Goal: Task Accomplishment & Management: Complete application form

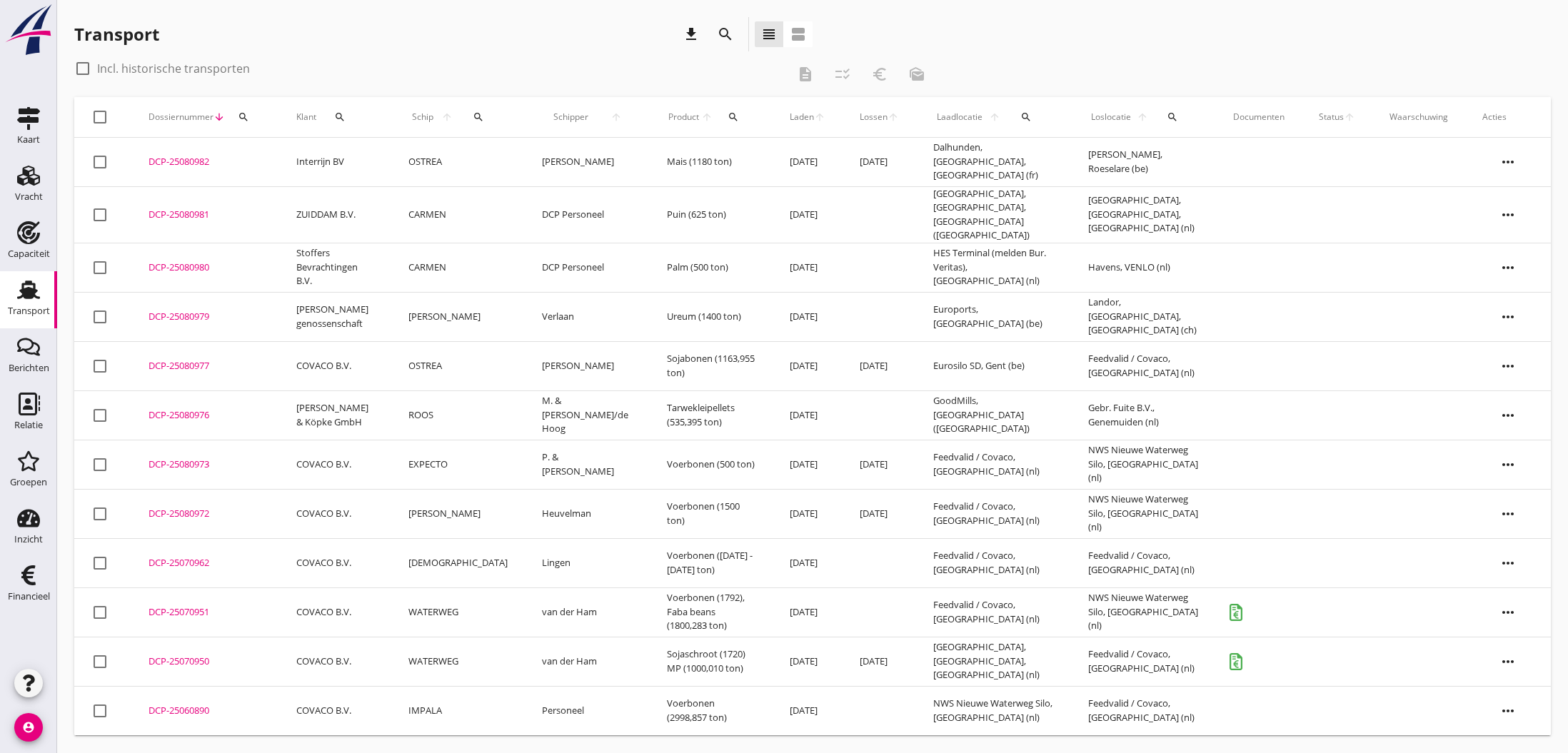
click at [169, 359] on div "DCP-25080977" at bounding box center [205, 366] width 114 height 14
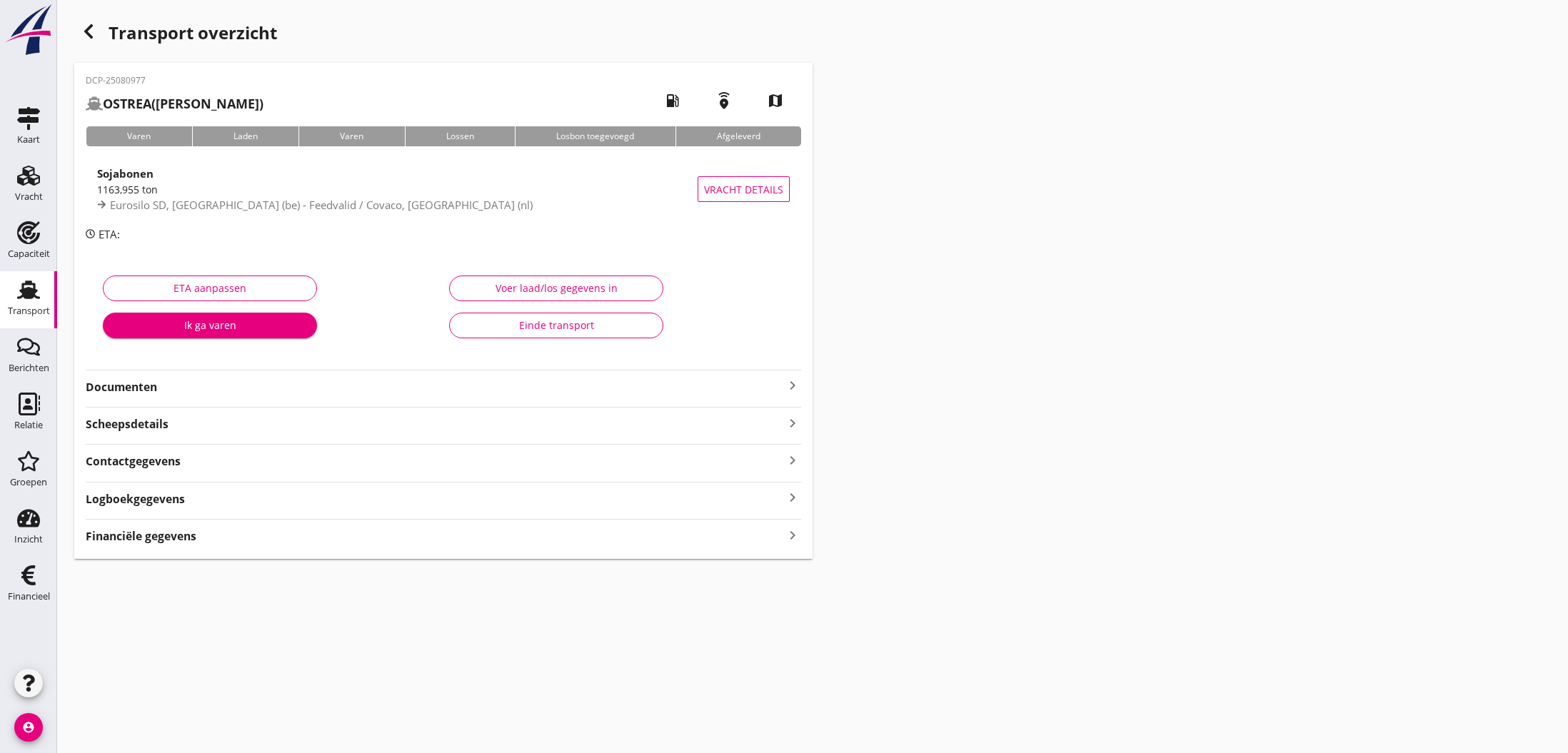
click at [168, 539] on strong "Financiële gegevens" at bounding box center [141, 536] width 110 height 17
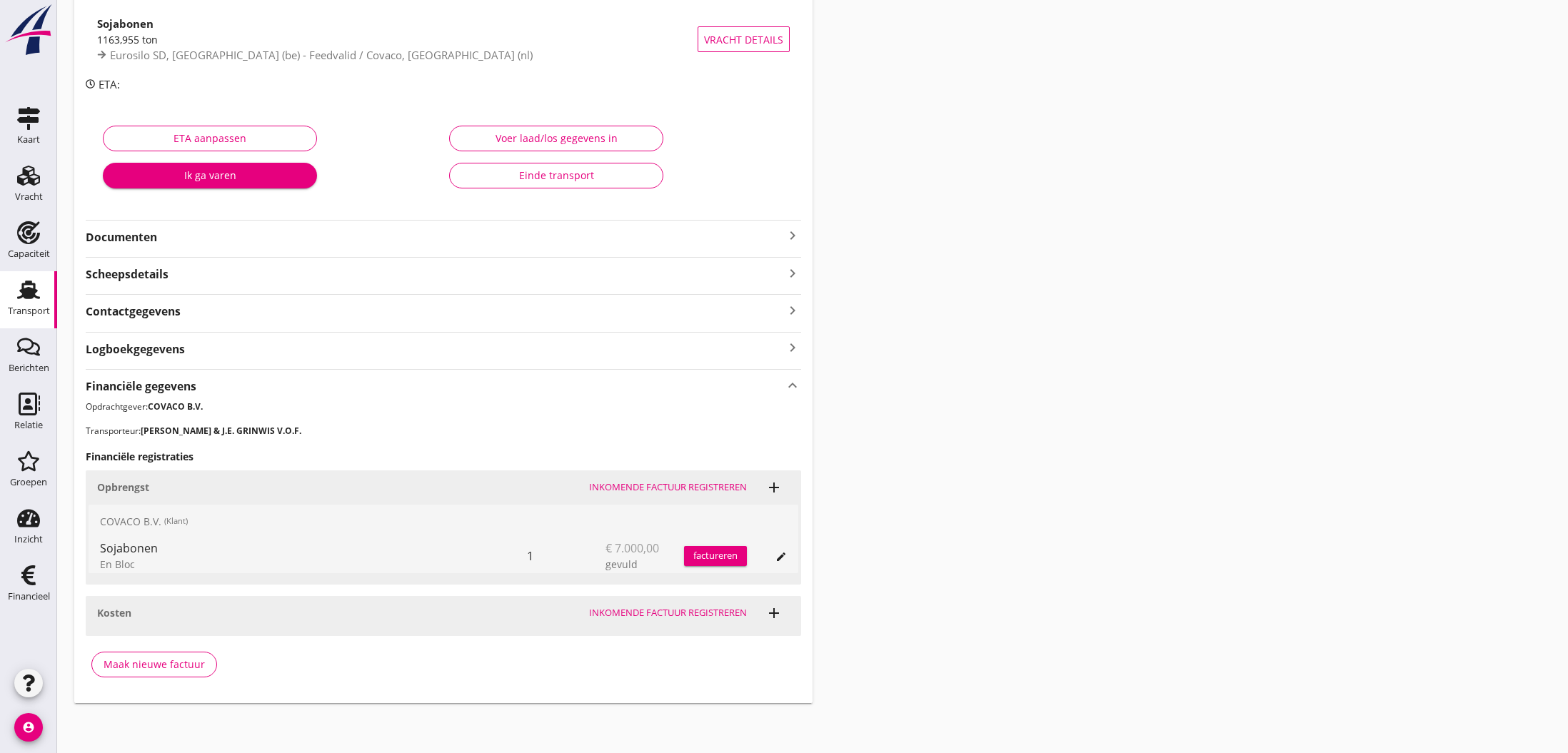
scroll to position [149, 0]
drag, startPoint x: 131, startPoint y: 667, endPoint x: 138, endPoint y: 664, distance: 7.6
click at [131, 667] on div "Maak nieuwe factuur" at bounding box center [154, 664] width 102 height 15
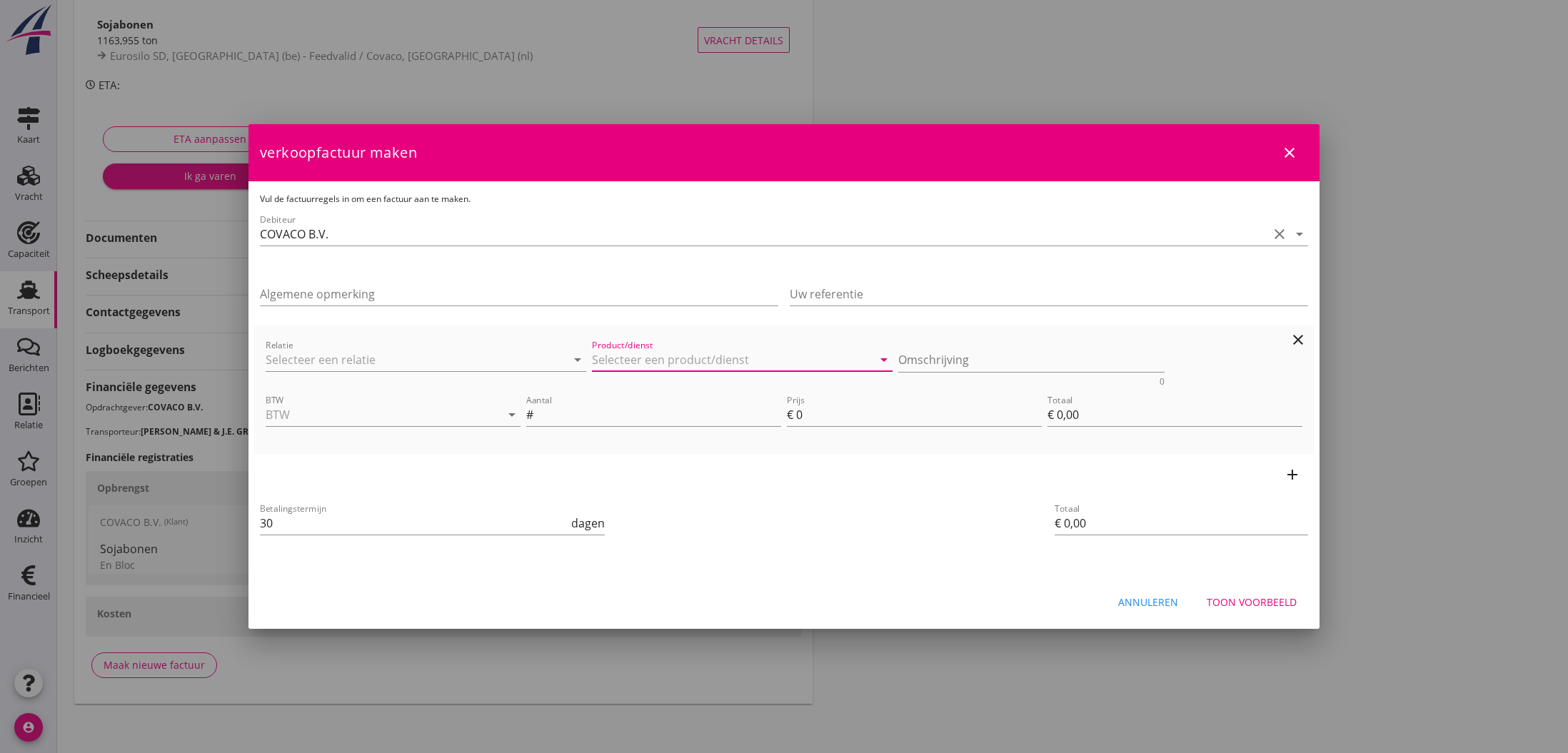
click at [719, 355] on input "Product/dienst" at bounding box center [731, 359] width 280 height 23
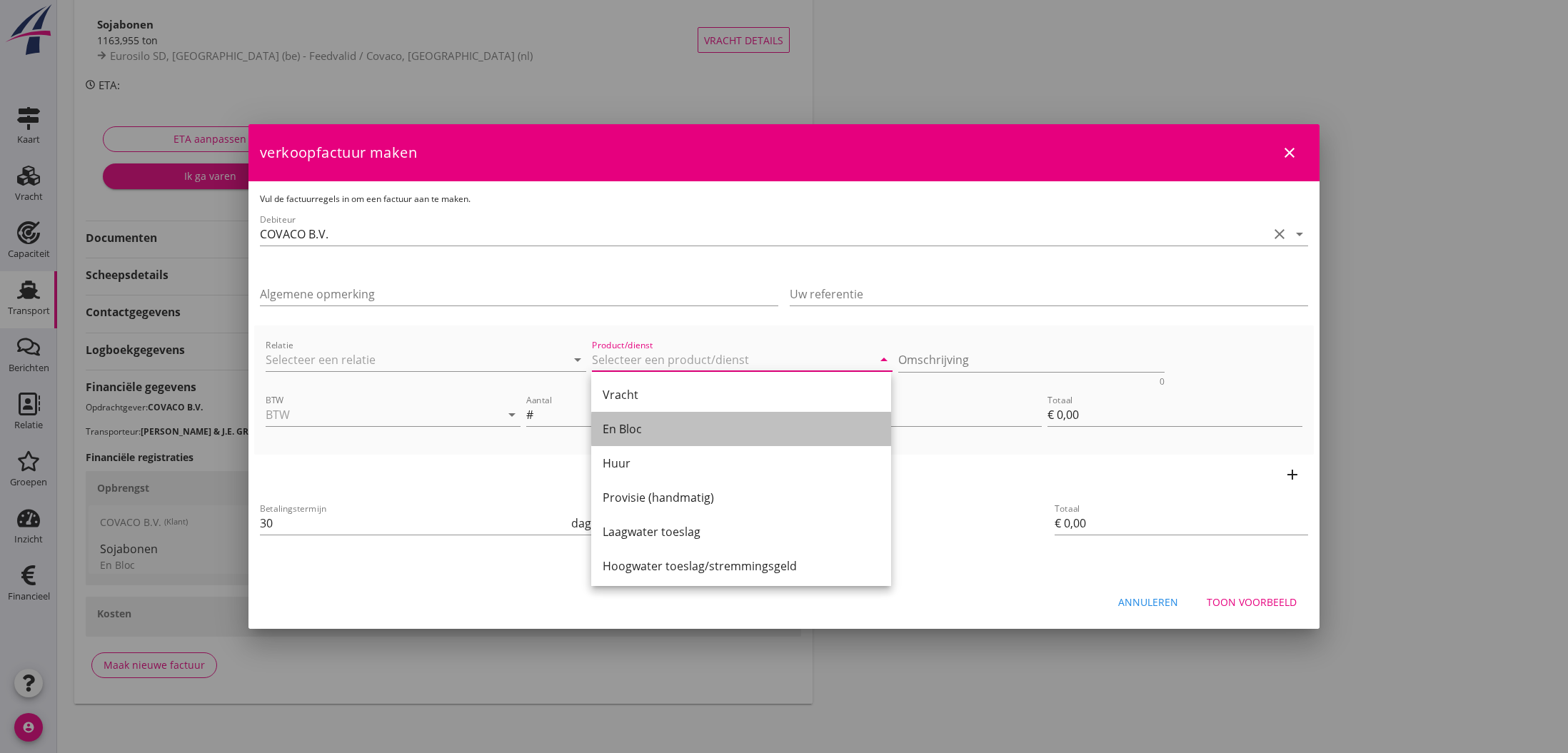
click at [665, 426] on div "En Bloc" at bounding box center [741, 429] width 277 height 17
type input "En Bloc"
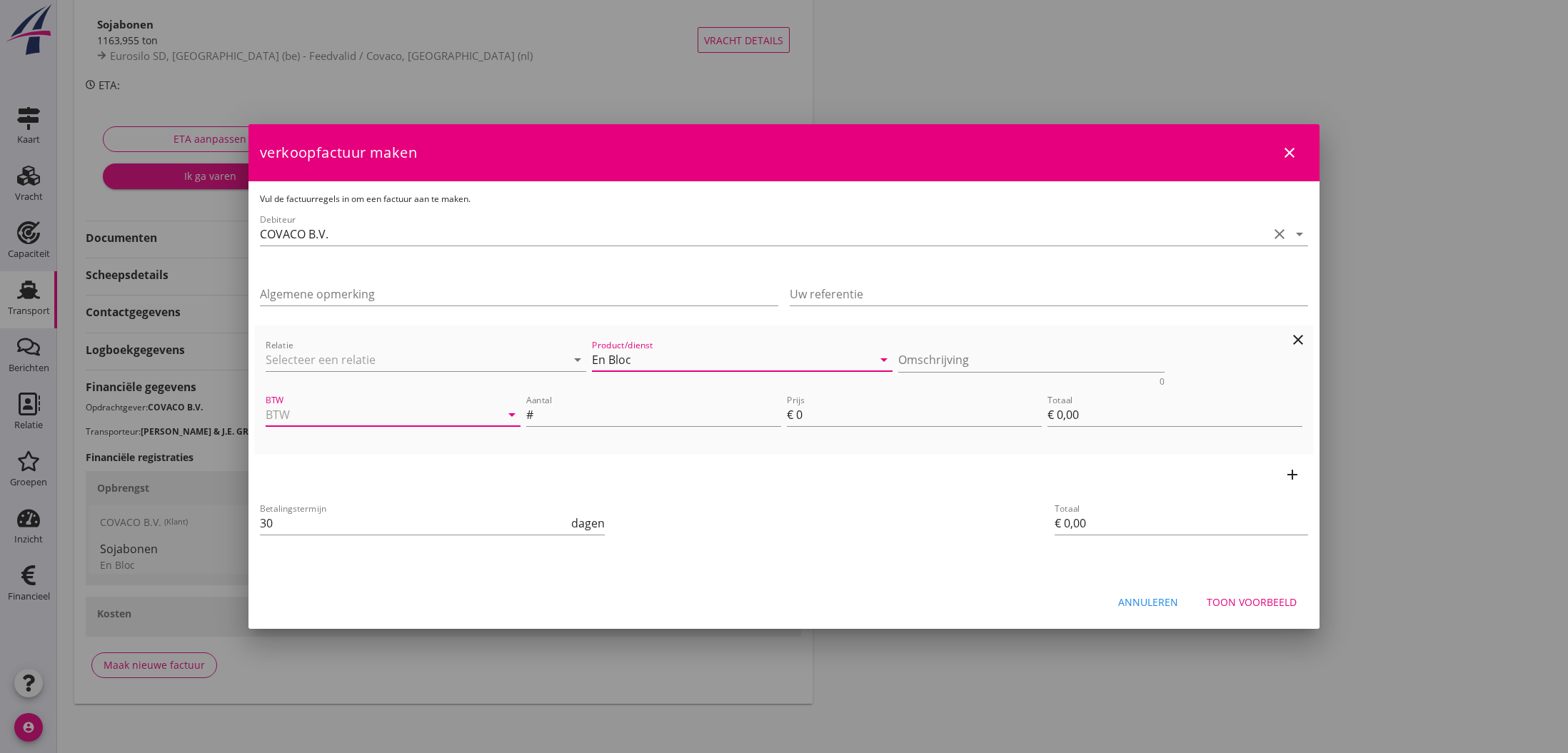
click at [403, 414] on input "BTW" at bounding box center [373, 414] width 215 height 23
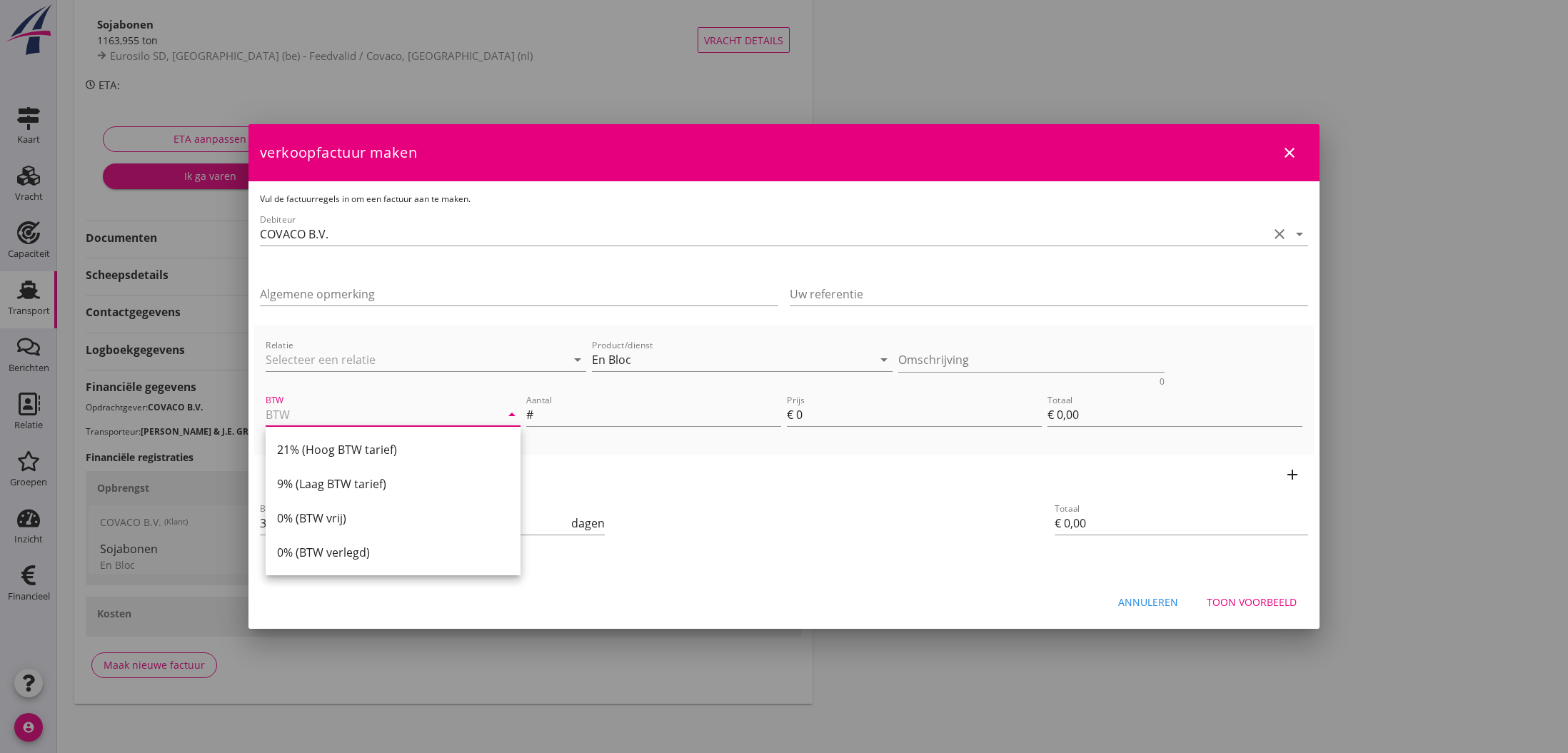
drag, startPoint x: 383, startPoint y: 448, endPoint x: 481, endPoint y: 444, distance: 98.1
click at [383, 448] on div "21% (Hoog BTW tarief)" at bounding box center [393, 450] width 232 height 17
type input "21% (Hoog BTW tarief)"
click at [561, 414] on input "Aantal" at bounding box center [658, 414] width 245 height 23
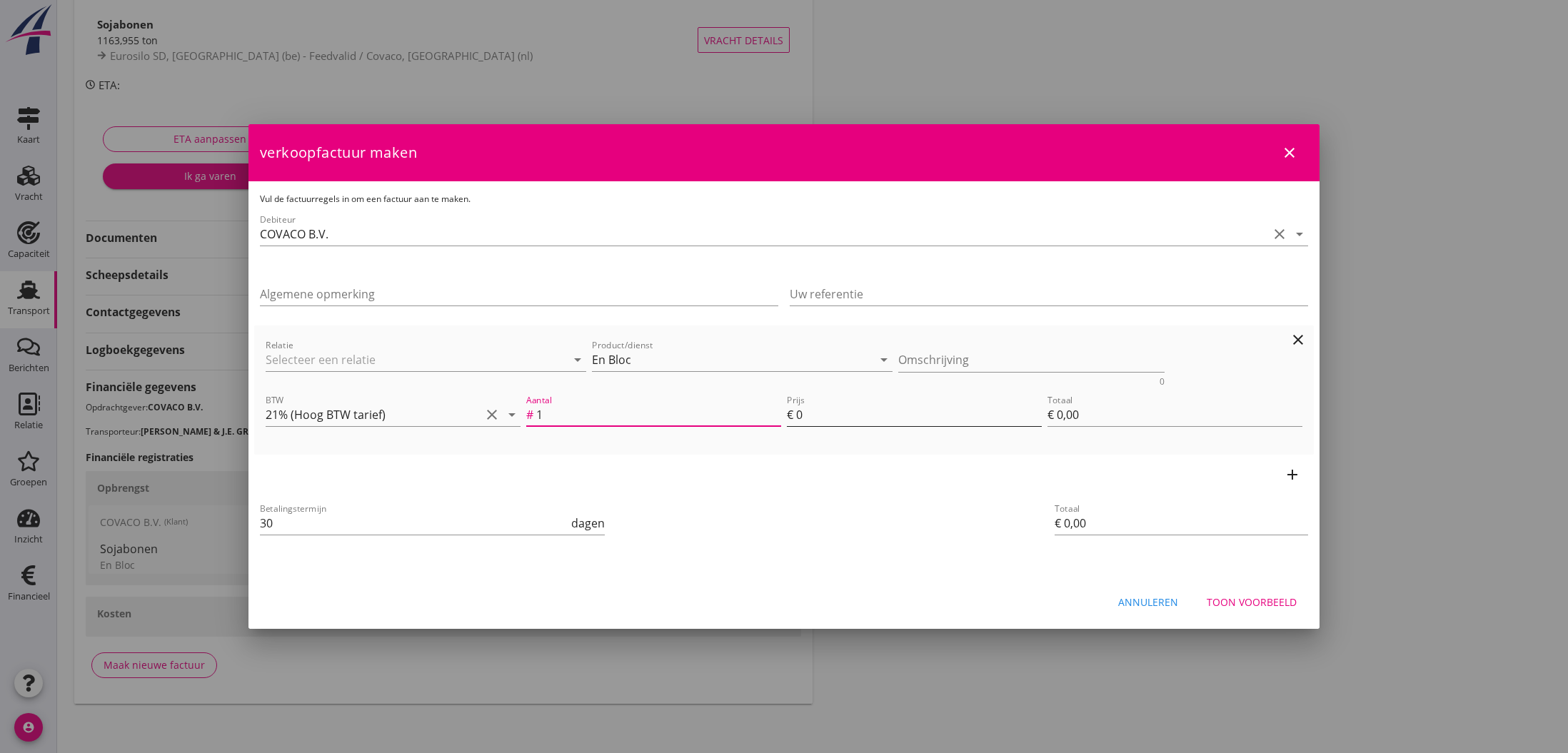
type input "1"
drag, startPoint x: 796, startPoint y: 420, endPoint x: 803, endPoint y: 417, distance: 7.6
click at [804, 416] on input "0" at bounding box center [919, 414] width 245 height 23
type input "7"
type input "€ 7,00"
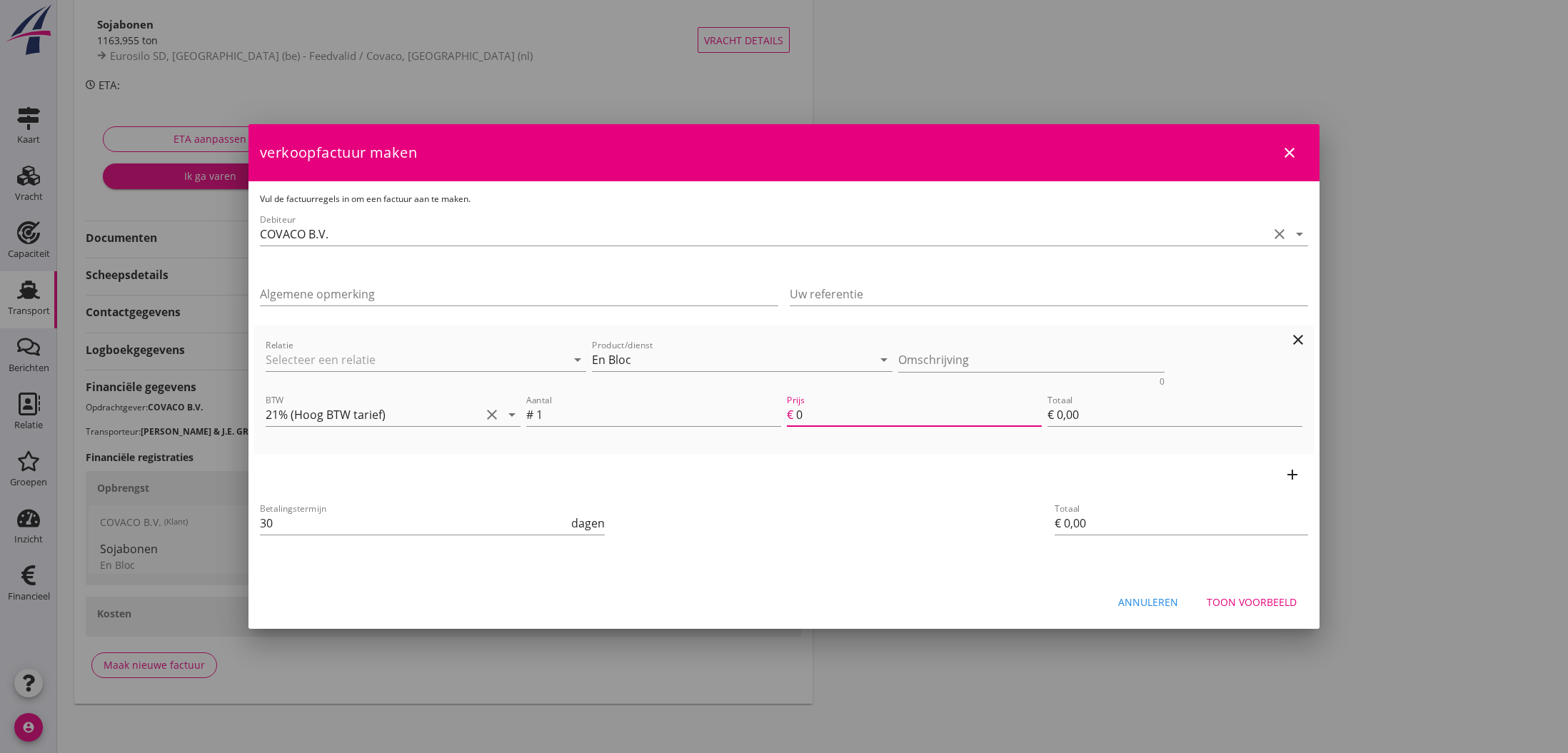
type input "€ 7,00"
type input "70"
type input "€ 70,00"
type input "700"
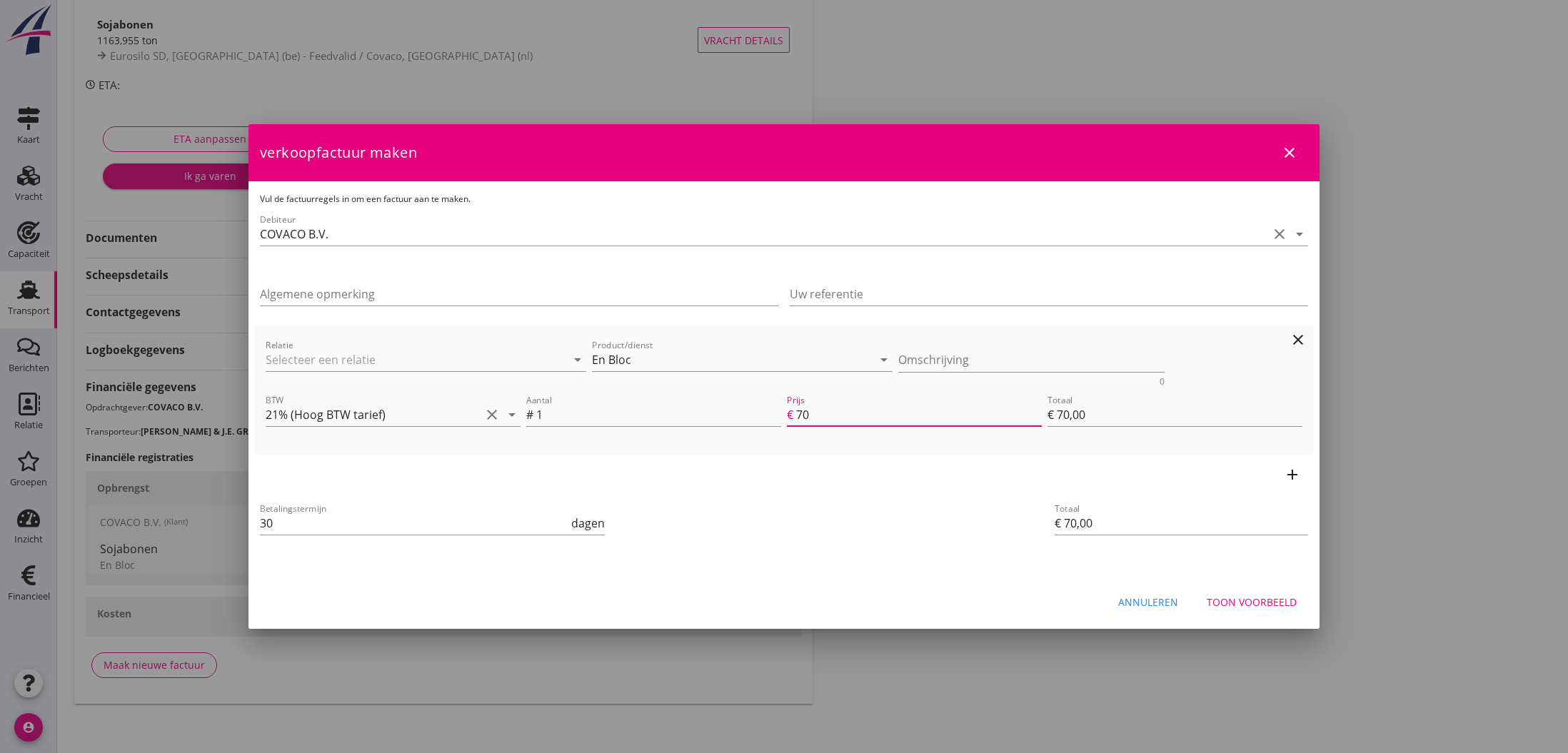
type input "€ 700,00"
type input "7000"
type input "€ 7.000,00"
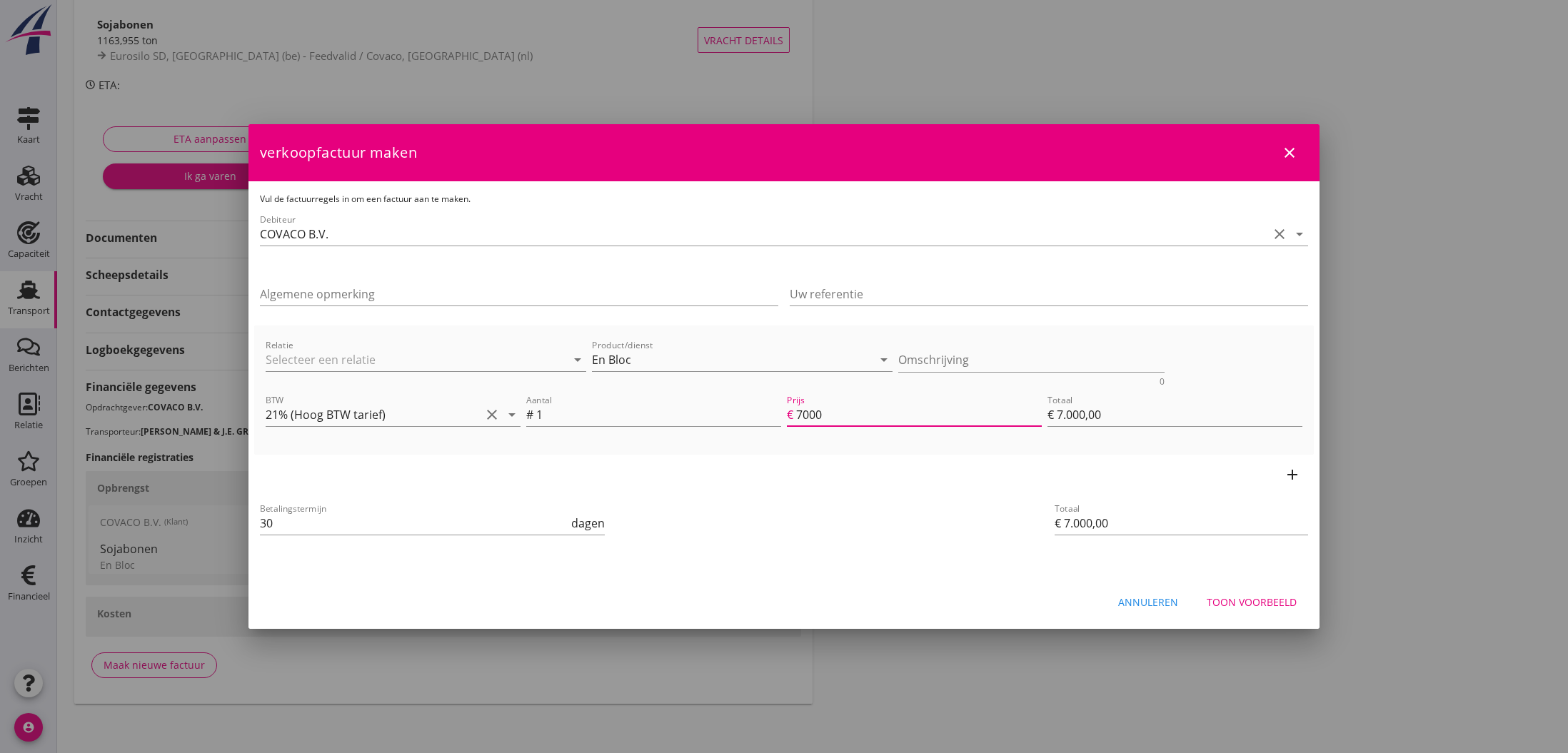
type input "7000"
click at [1245, 603] on div "Toon voorbeeld" at bounding box center [1251, 601] width 90 height 15
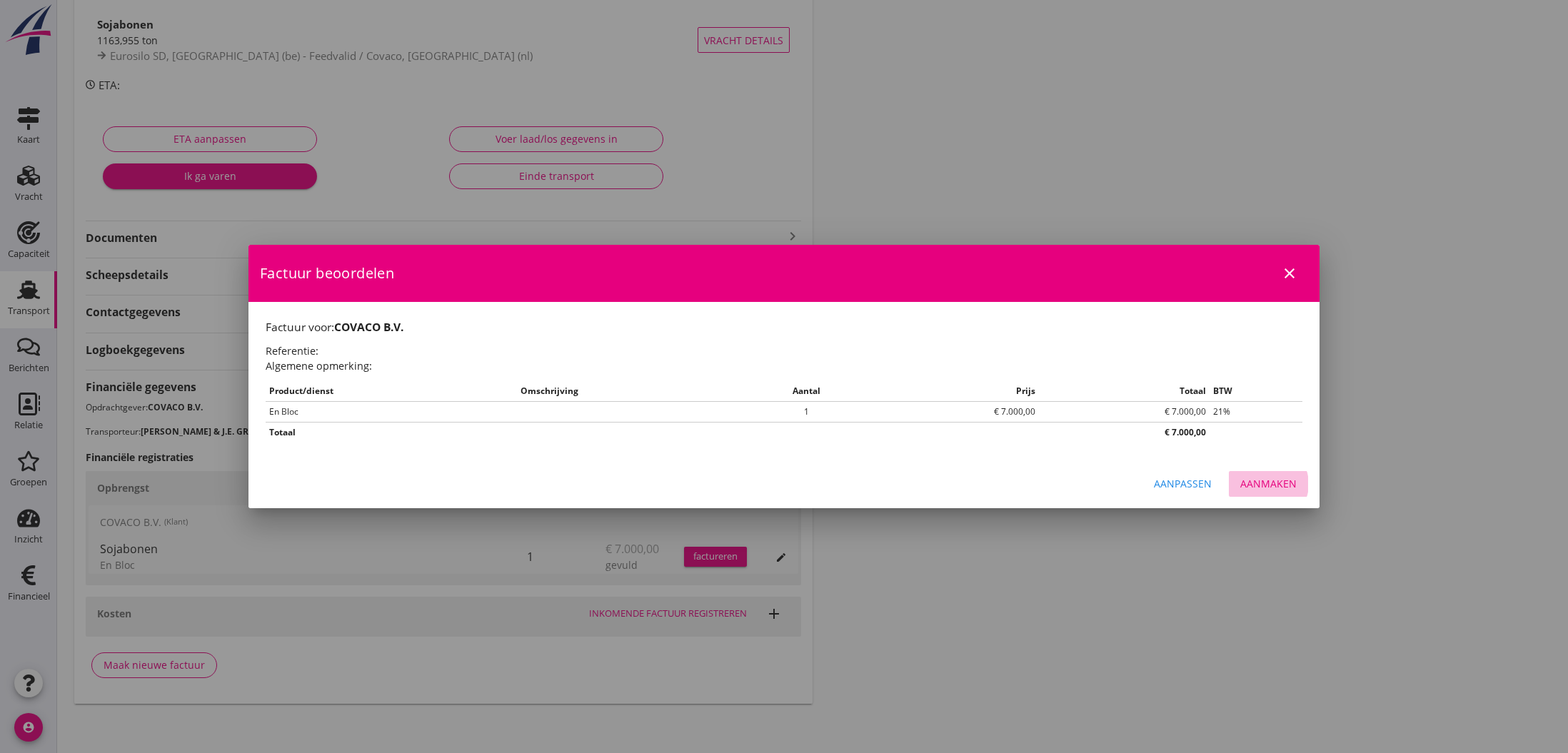
click at [1281, 483] on div "Aanmaken" at bounding box center [1268, 483] width 56 height 15
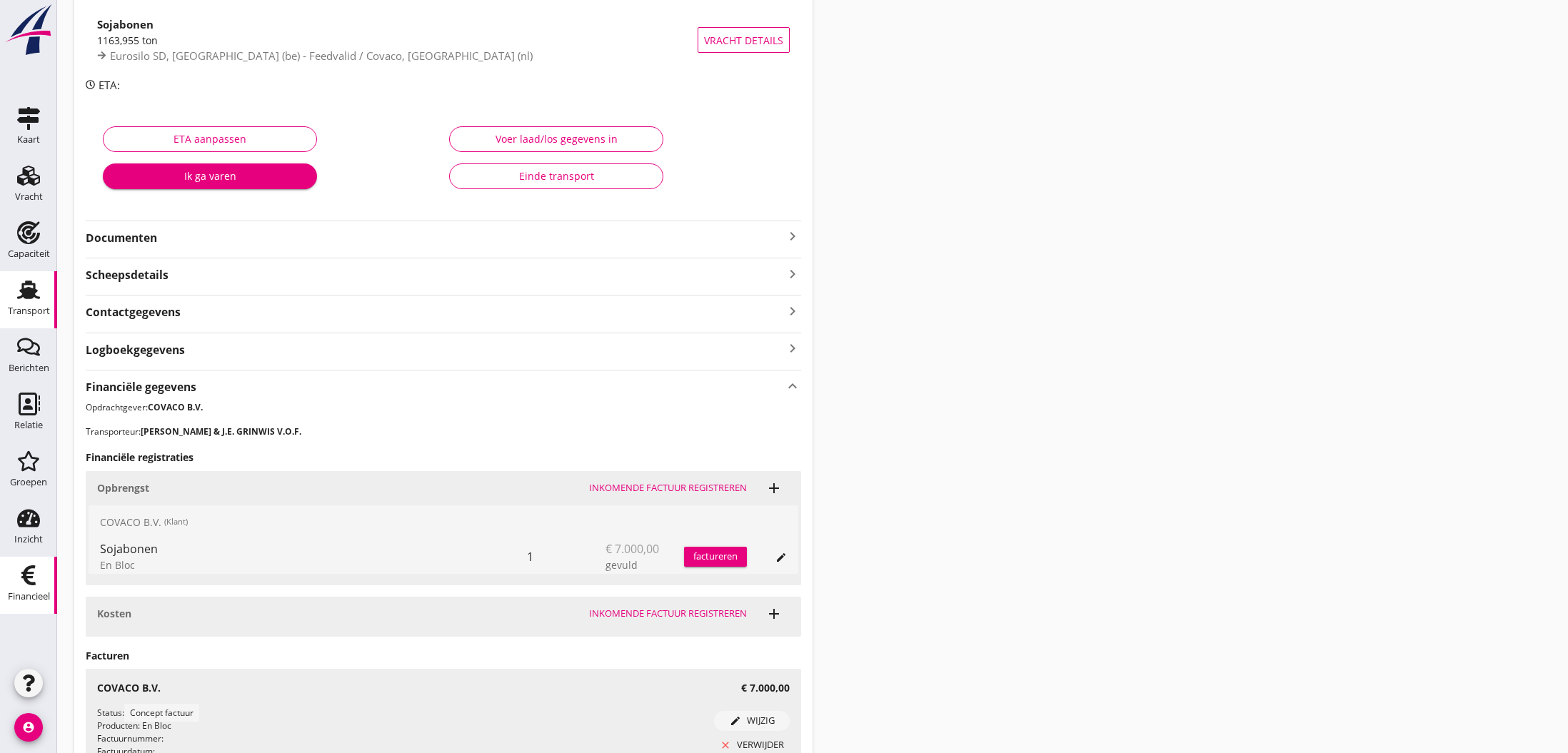
click at [34, 584] on use at bounding box center [29, 574] width 14 height 20
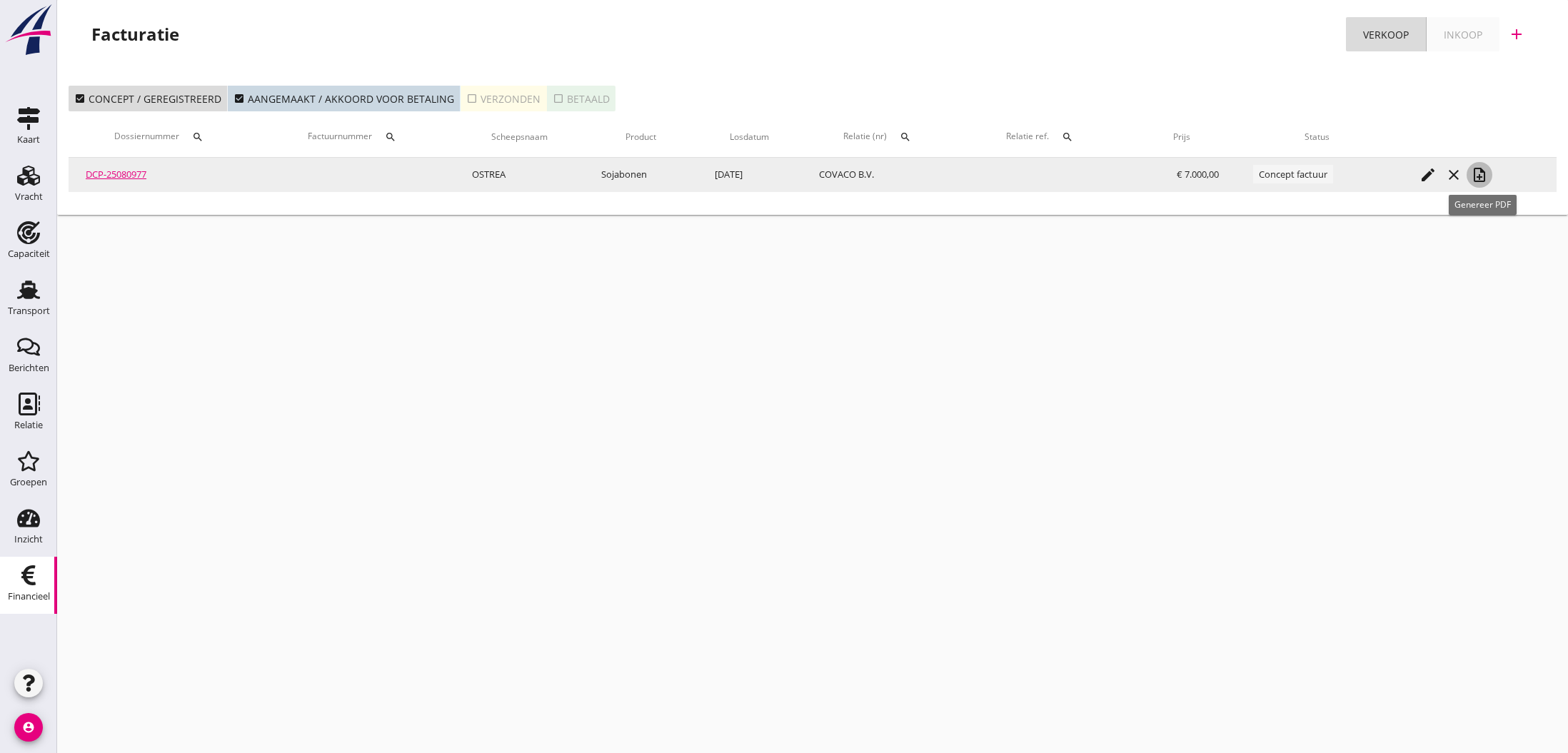
click at [1481, 178] on icon "note_add" at bounding box center [1479, 175] width 17 height 17
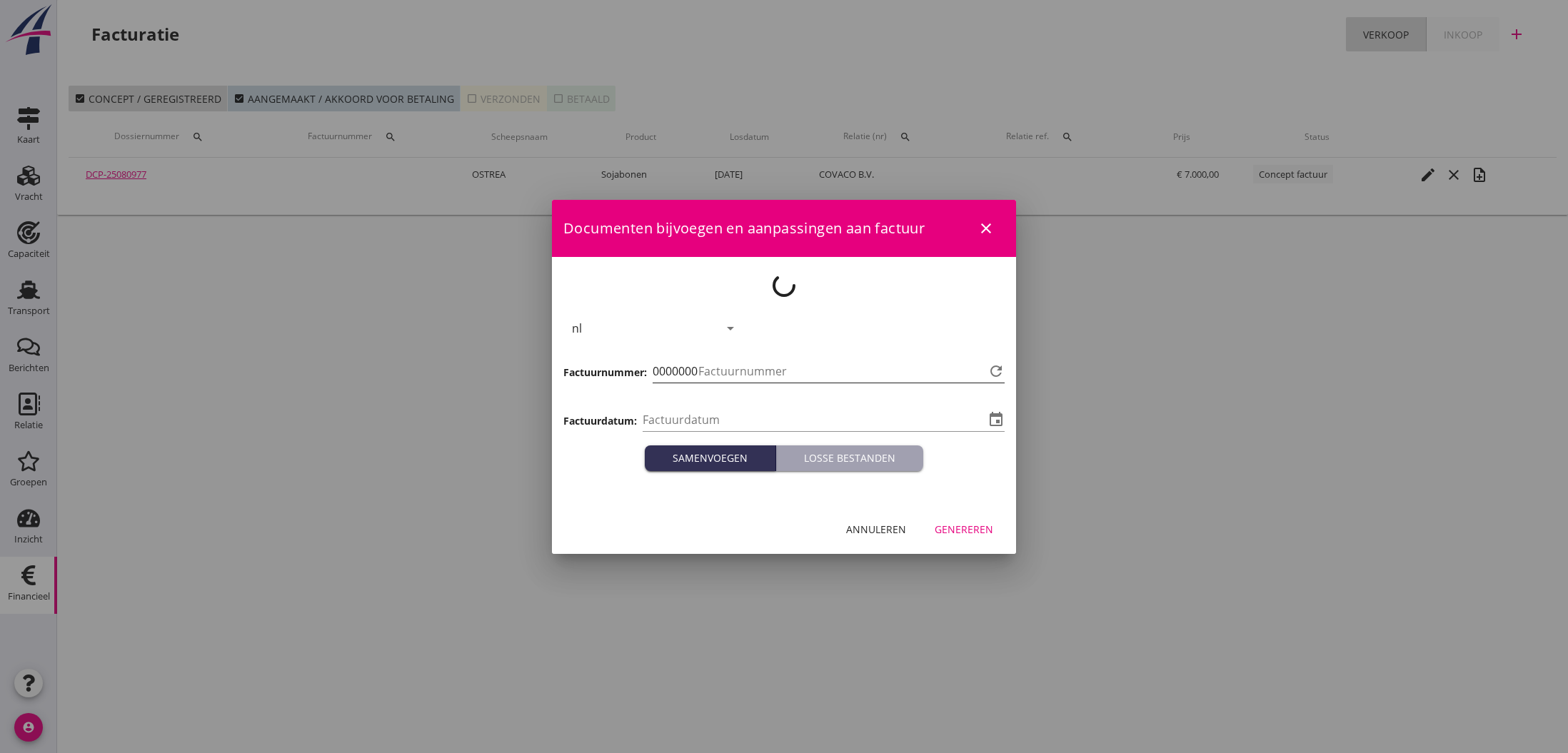
type input "[DATE]"
type input "775"
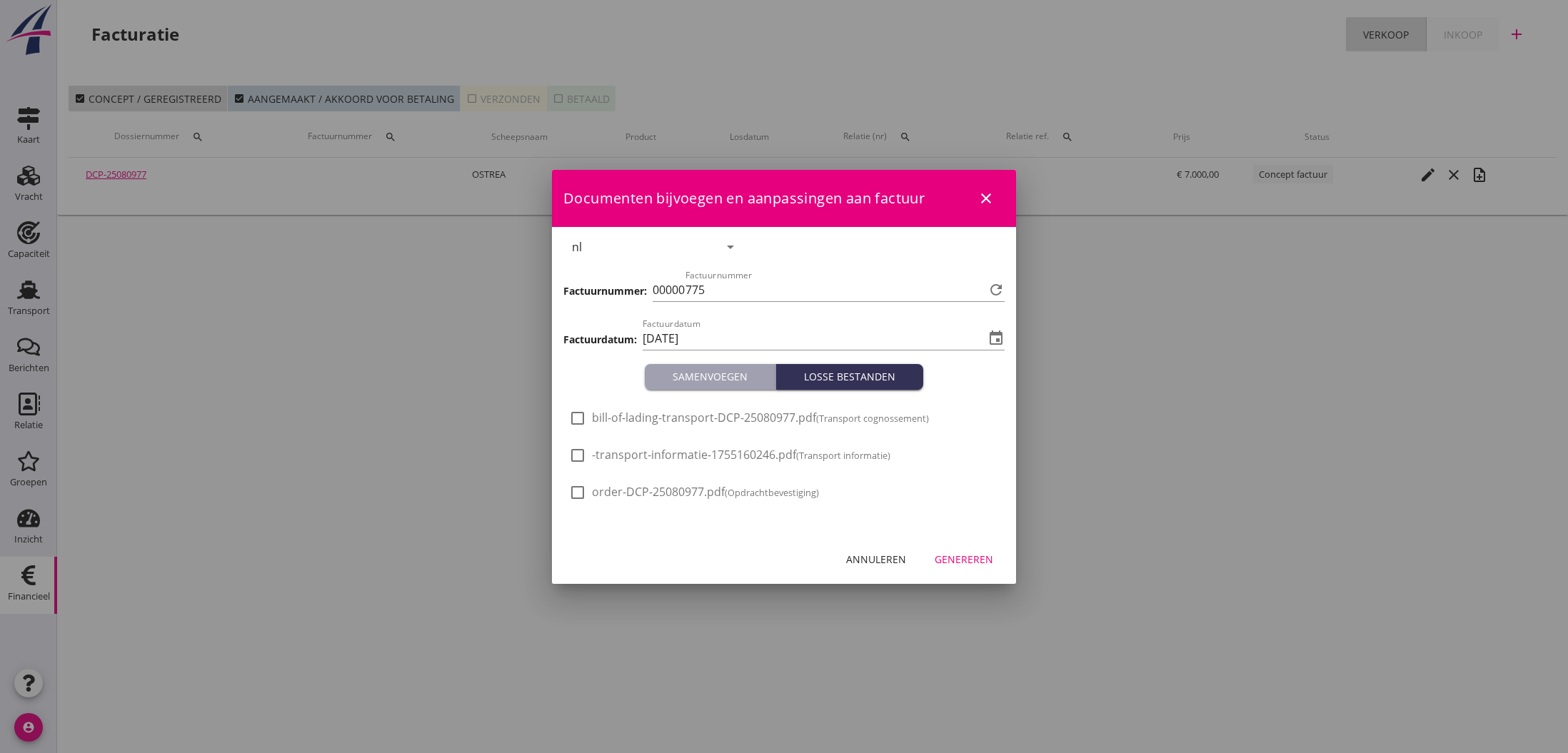
click at [969, 558] on div "Genereren" at bounding box center [964, 559] width 59 height 15
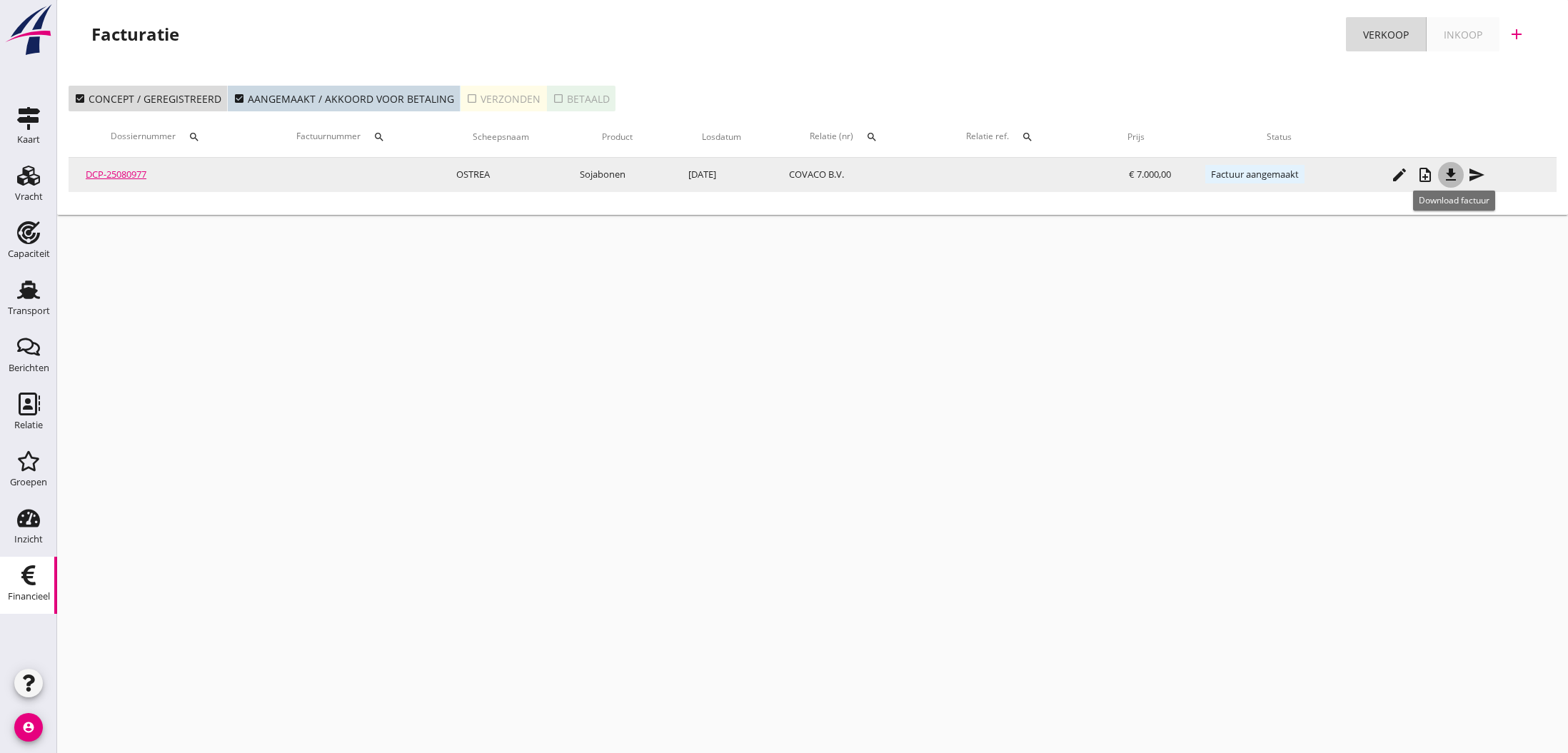
click at [1456, 178] on icon "file_download" at bounding box center [1450, 175] width 17 height 17
click at [1477, 175] on icon "send" at bounding box center [1477, 175] width 17 height 17
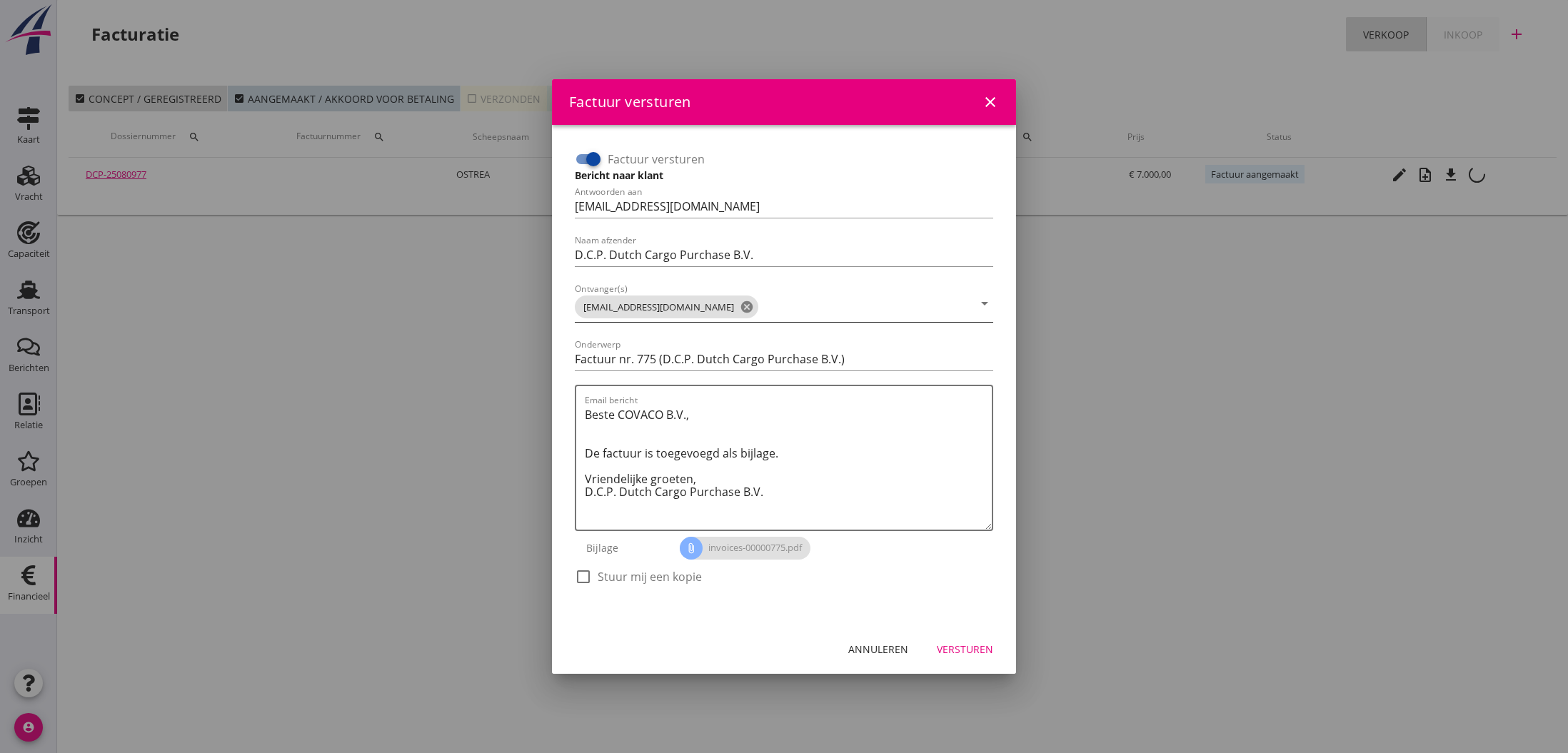
click at [740, 304] on icon "cancel" at bounding box center [747, 307] width 14 height 14
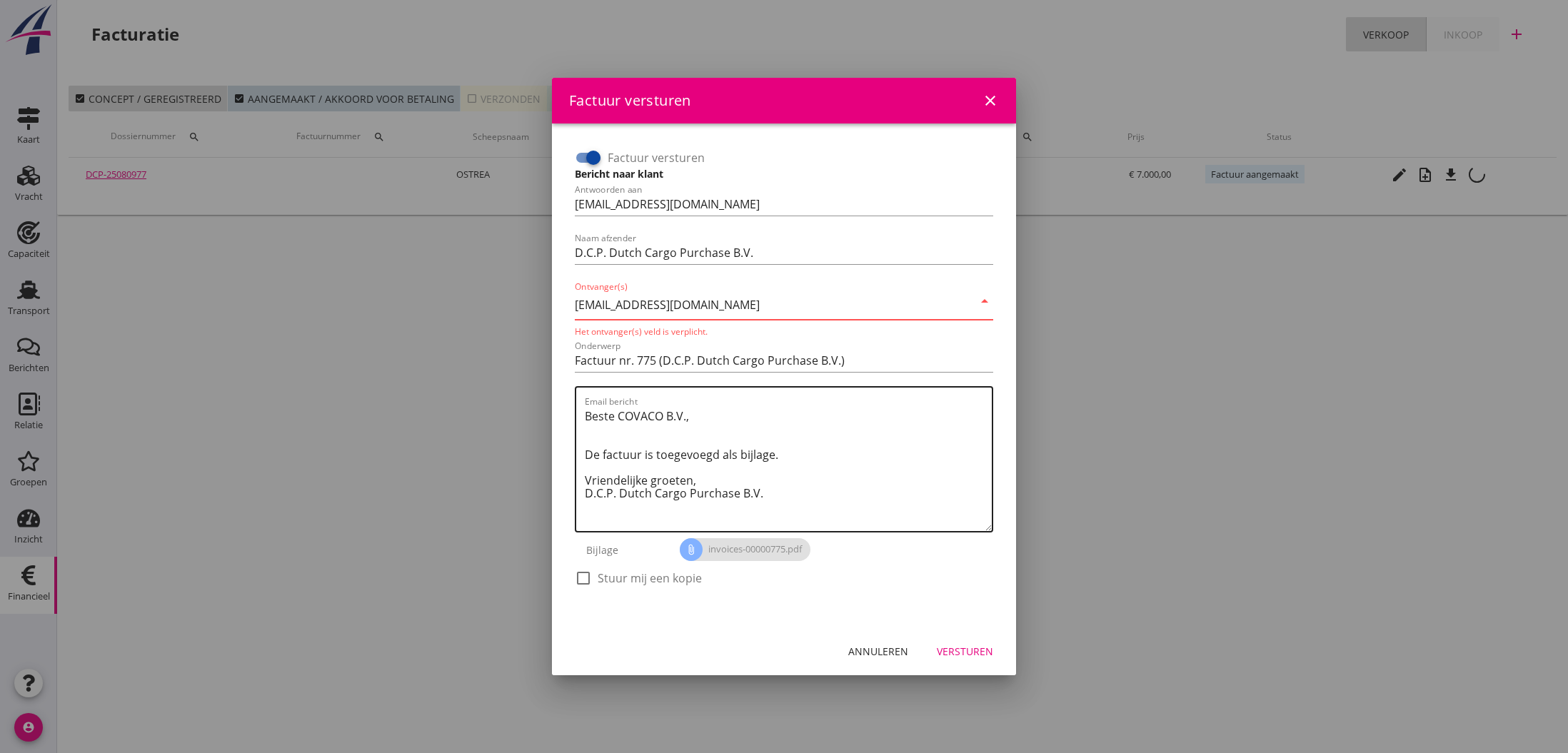
type input "[EMAIL_ADDRESS][DOMAIN_NAME]"
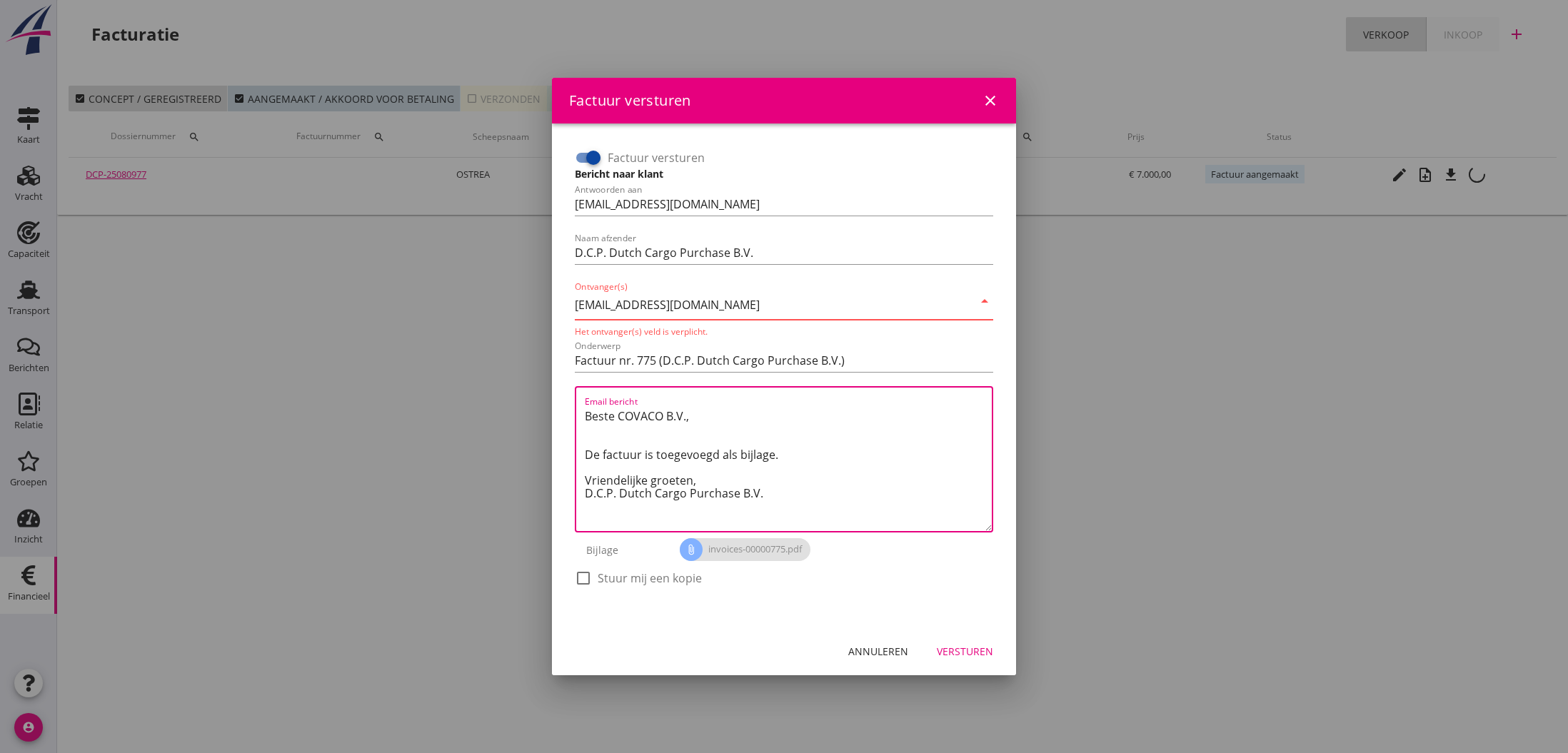
click at [712, 412] on textarea "Beste COVACO B.V., De factuur is toegevoegd als bijlage. Vriendelijke groeten, …" at bounding box center [788, 467] width 407 height 126
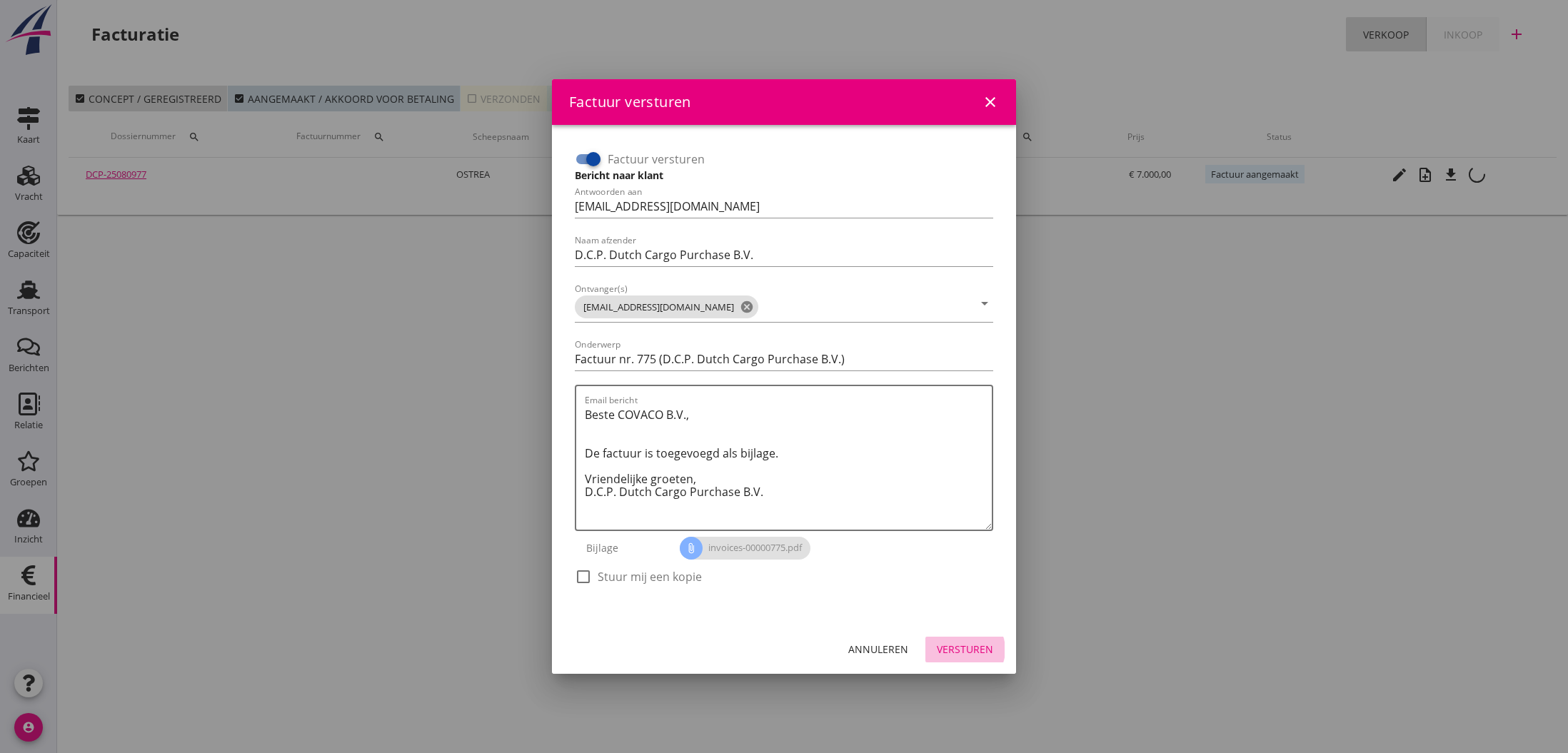
click at [956, 644] on div "Versturen" at bounding box center [965, 648] width 56 height 15
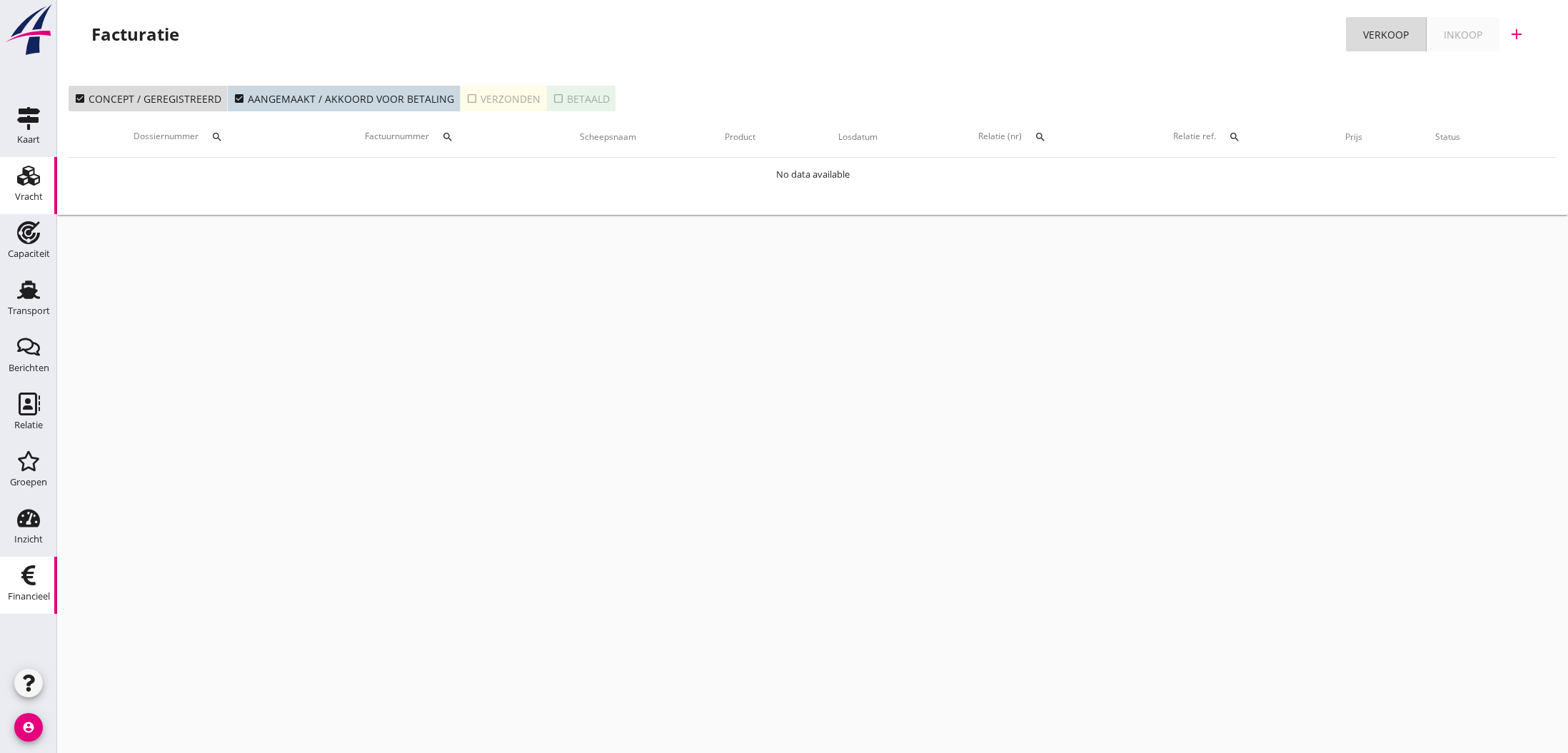
click at [29, 180] on use at bounding box center [29, 175] width 23 height 20
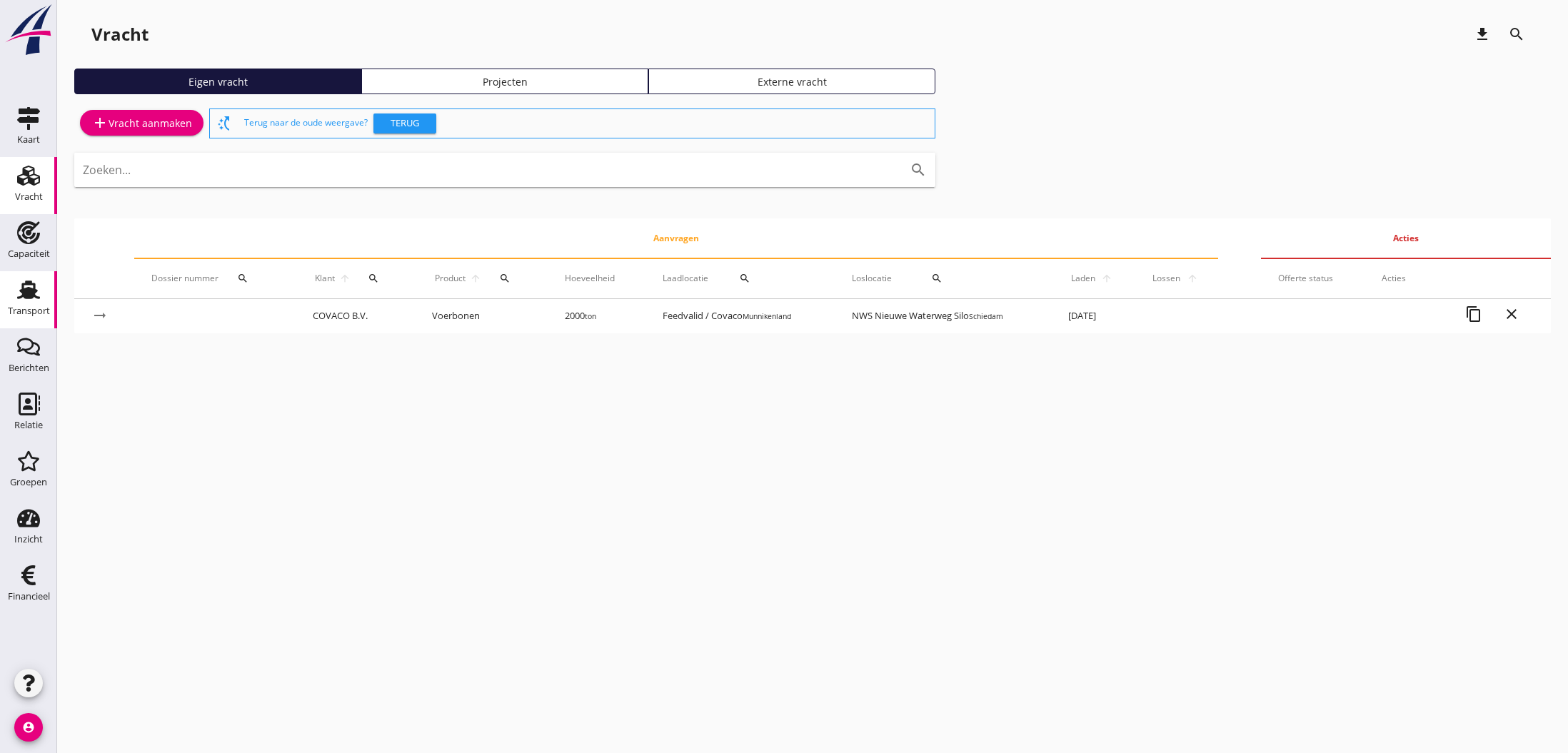
click at [21, 287] on icon "Transport" at bounding box center [29, 290] width 23 height 23
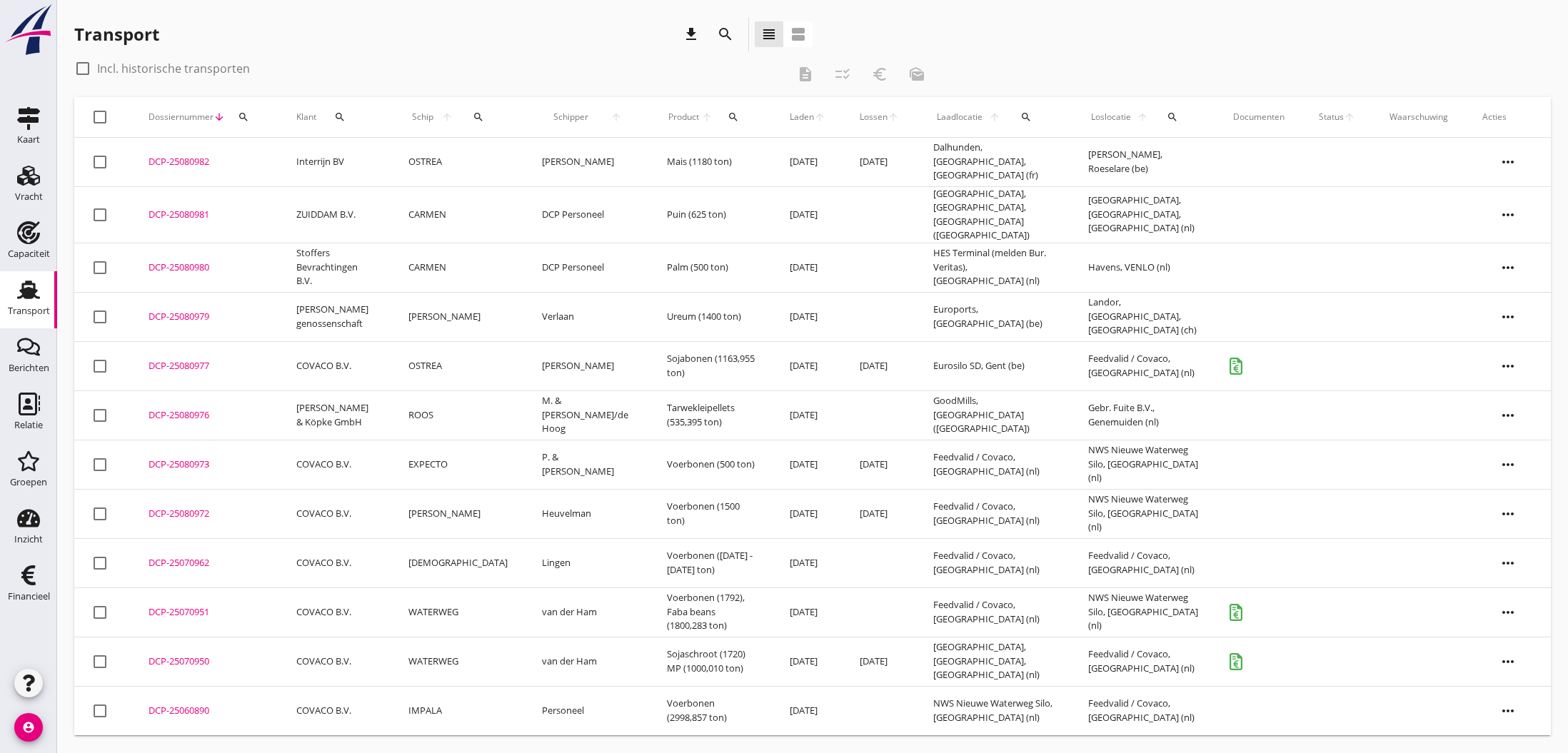
click at [175, 363] on div "DCP-25080977" at bounding box center [205, 366] width 114 height 14
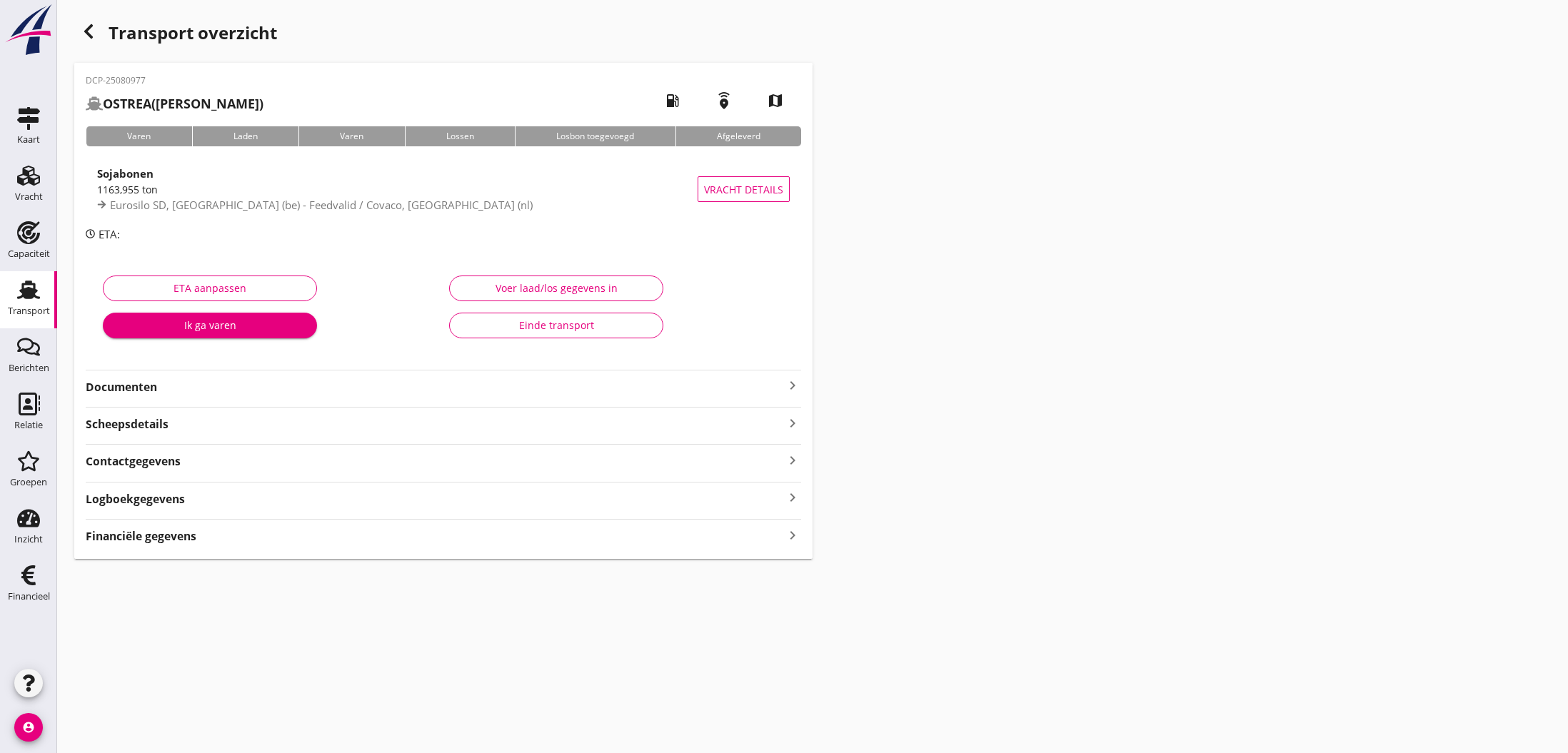
click at [538, 292] on div "Voer laad/los gegevens in" at bounding box center [556, 287] width 190 height 15
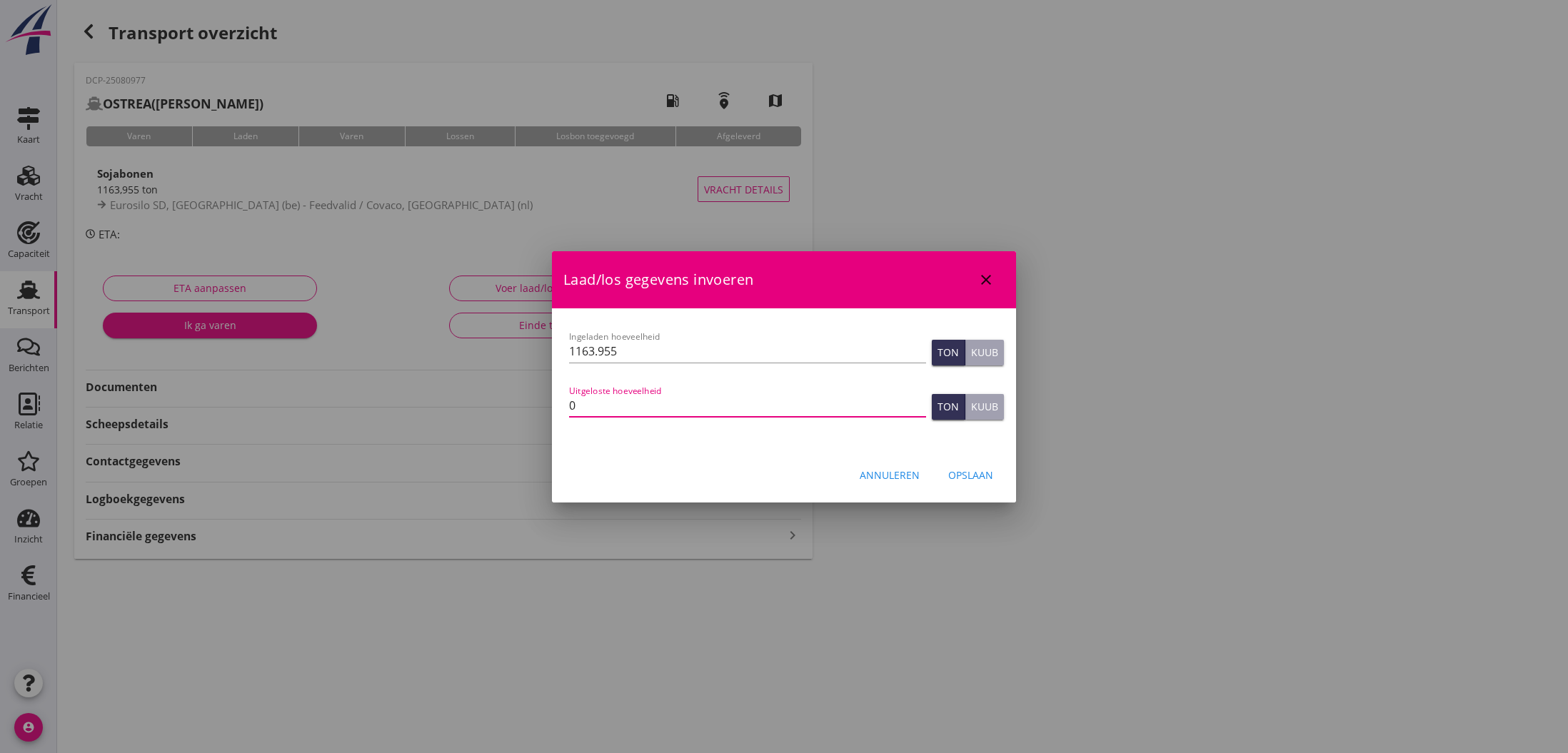
drag, startPoint x: 582, startPoint y: 409, endPoint x: 565, endPoint y: 407, distance: 17.1
click at [565, 407] on div "Let op: dit dossier heeft al een factuur. Het aanpassen van de laad/losgegevens…" at bounding box center [784, 379] width 464 height 143
type input "1163.955"
click at [961, 474] on div "Opslaan" at bounding box center [970, 474] width 45 height 15
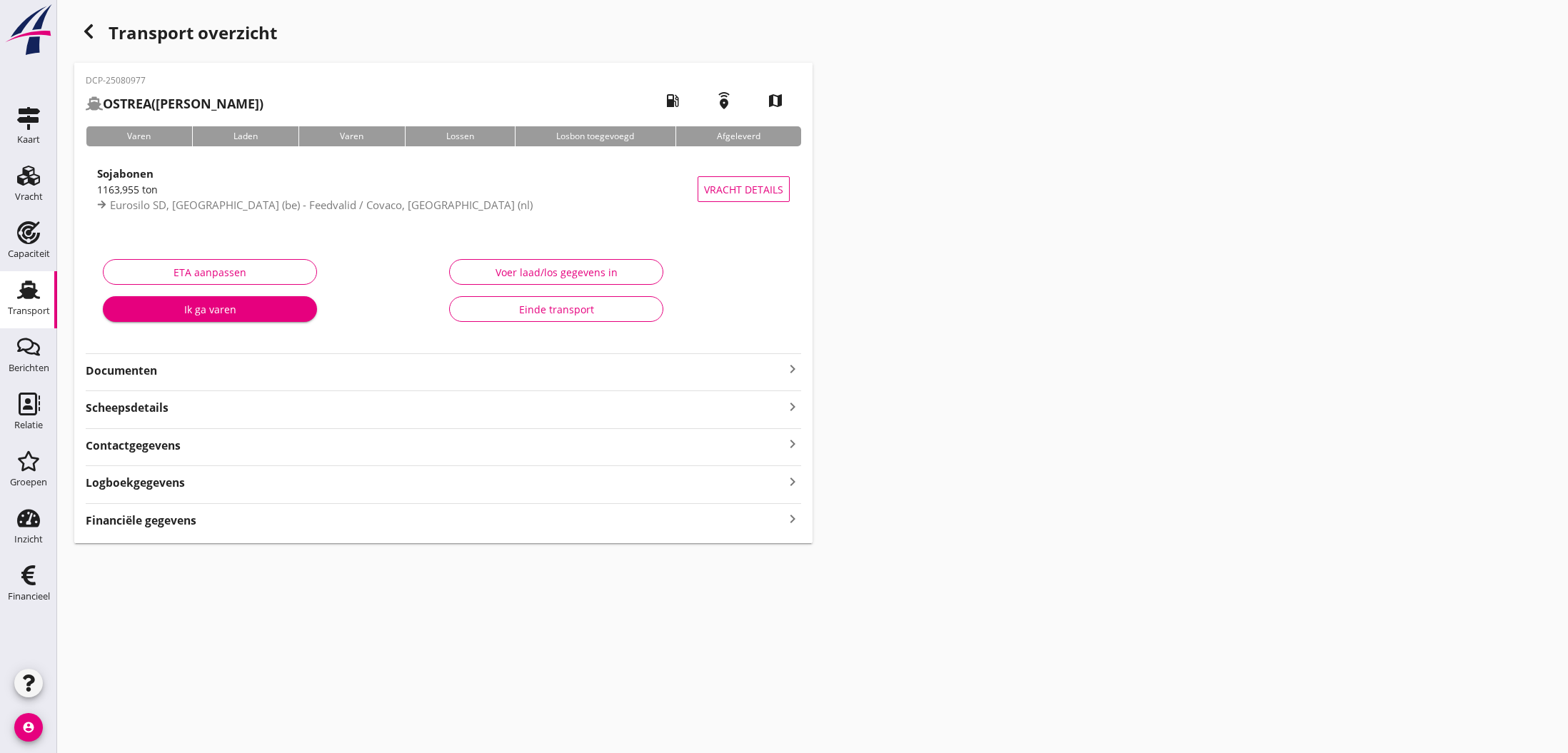
click at [789, 373] on icon "keyboard_arrow_right" at bounding box center [792, 369] width 17 height 17
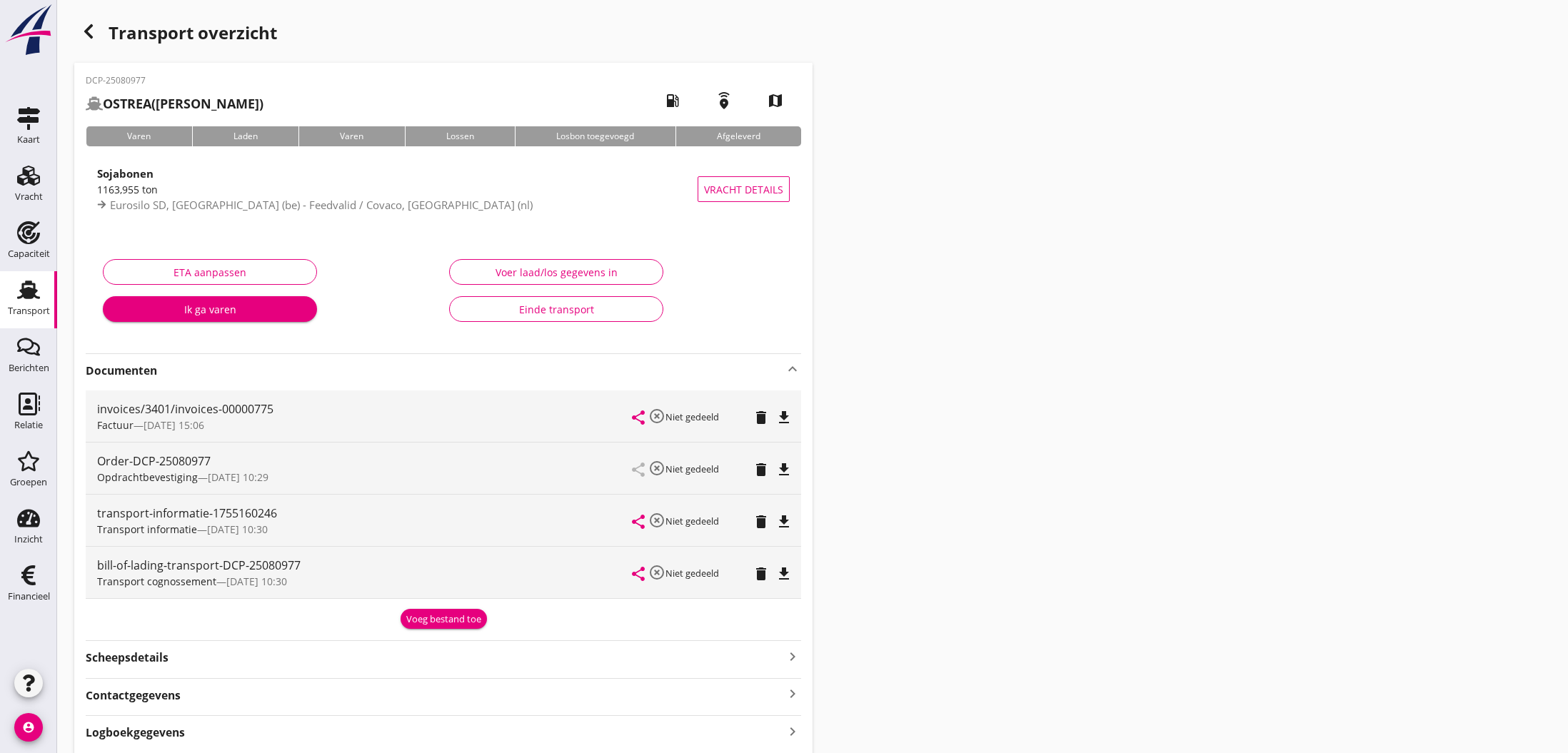
click at [457, 621] on div "Voeg bestand toe" at bounding box center [444, 620] width 75 height 14
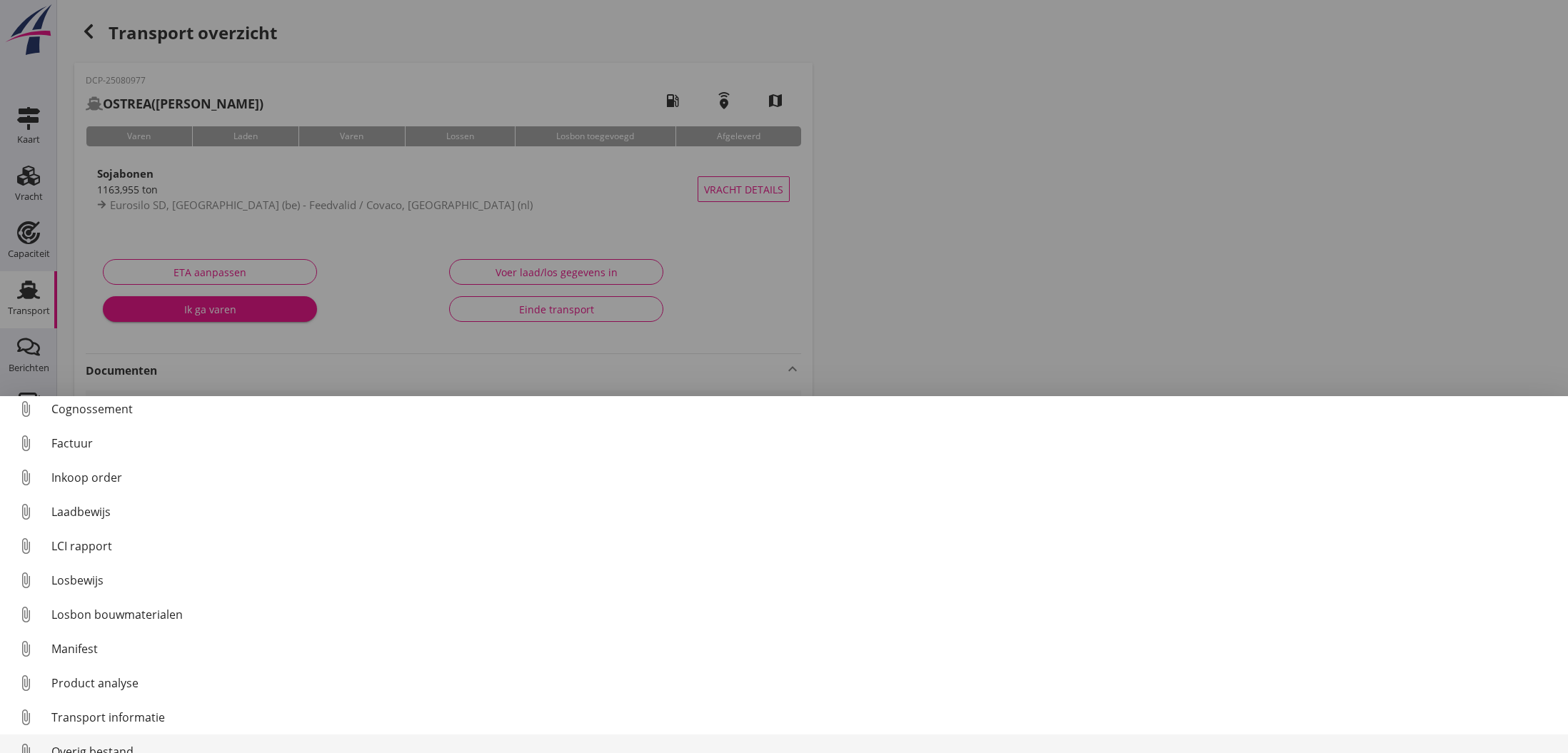
scroll to position [100, 0]
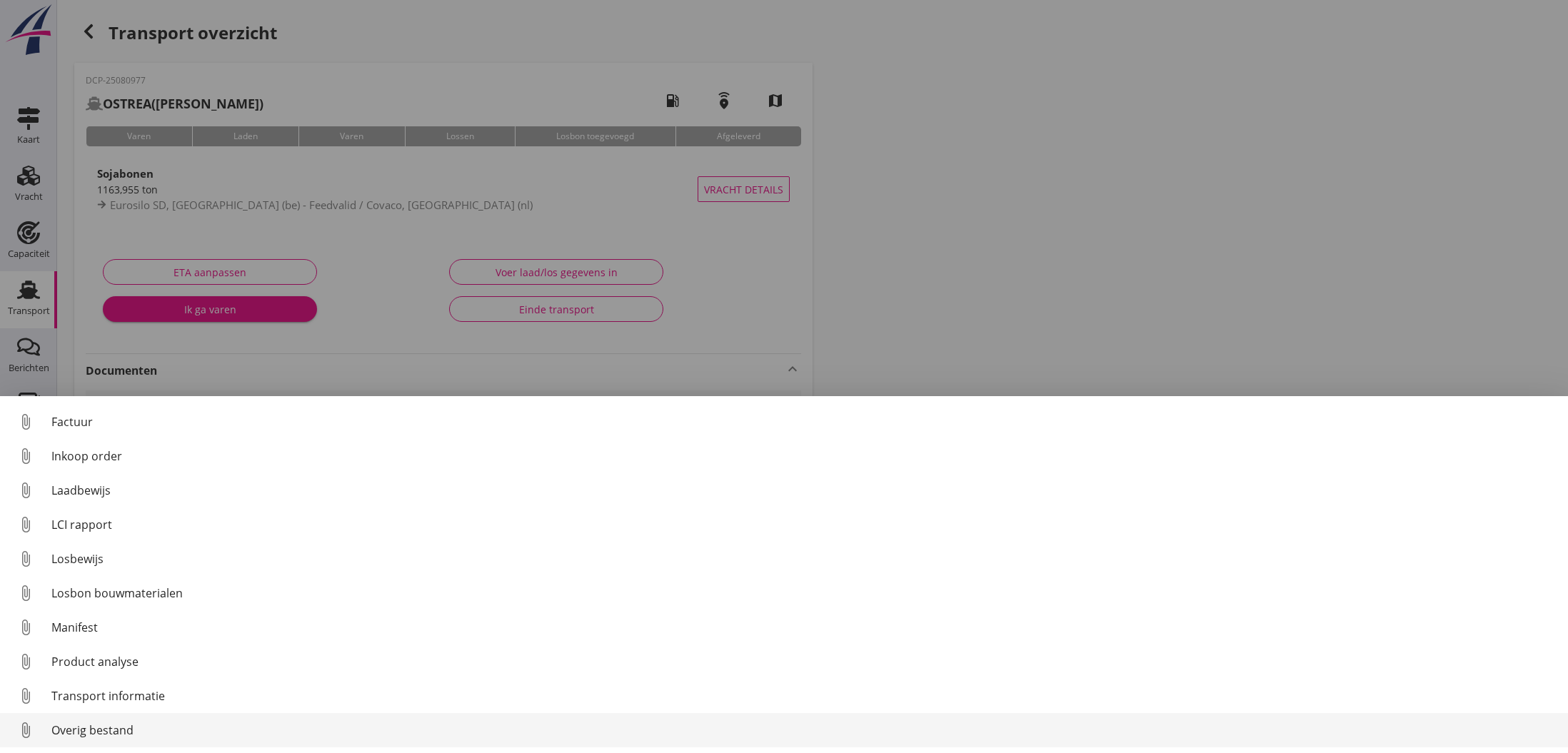
click at [149, 728] on div "Overig bestand" at bounding box center [804, 730] width 1505 height 17
